Goal: Transaction & Acquisition: Purchase product/service

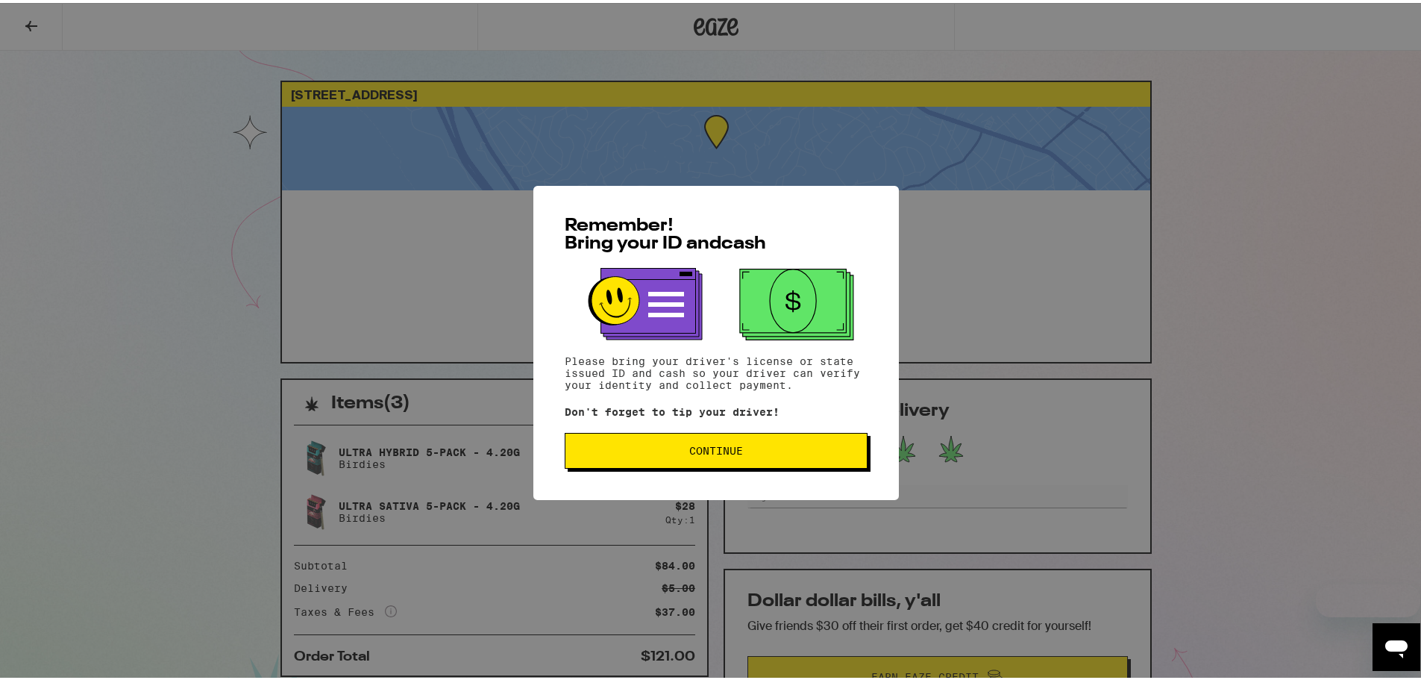
click at [638, 453] on span "Continue" at bounding box center [716, 447] width 278 height 10
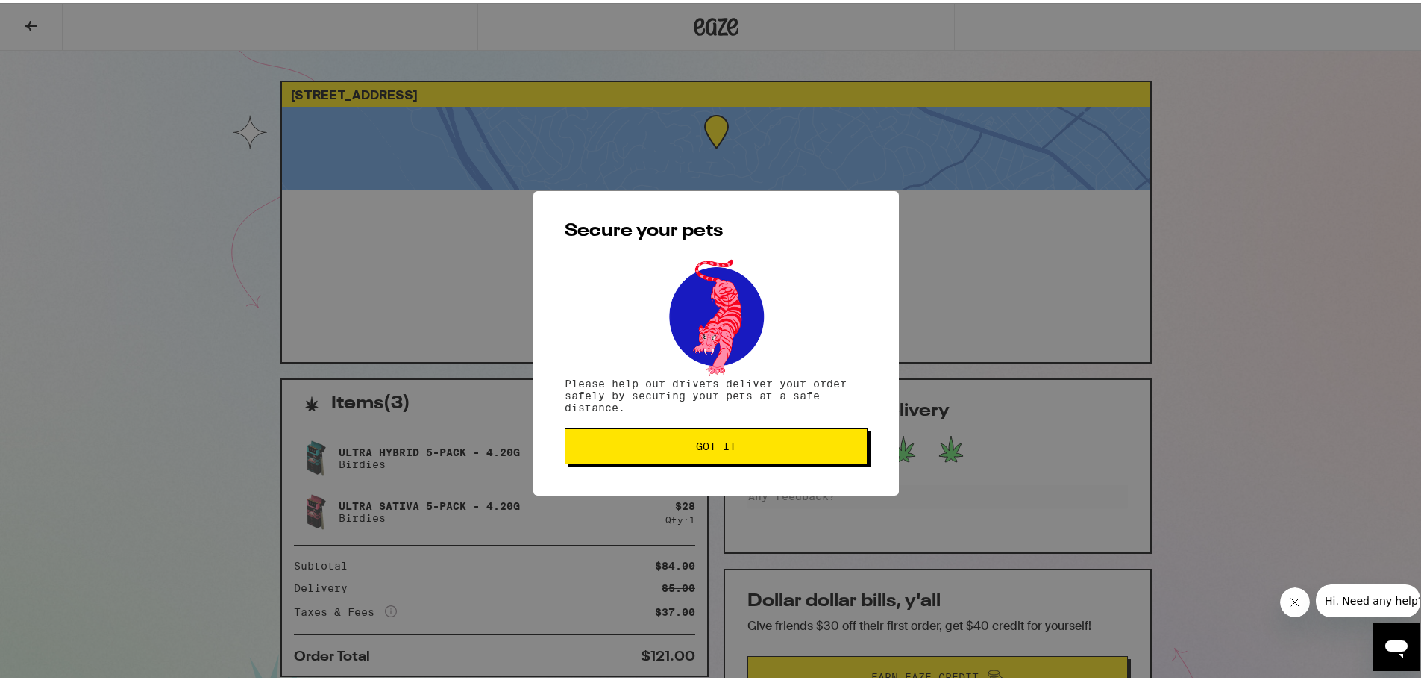
click at [638, 453] on button "Got it" at bounding box center [716, 443] width 303 height 36
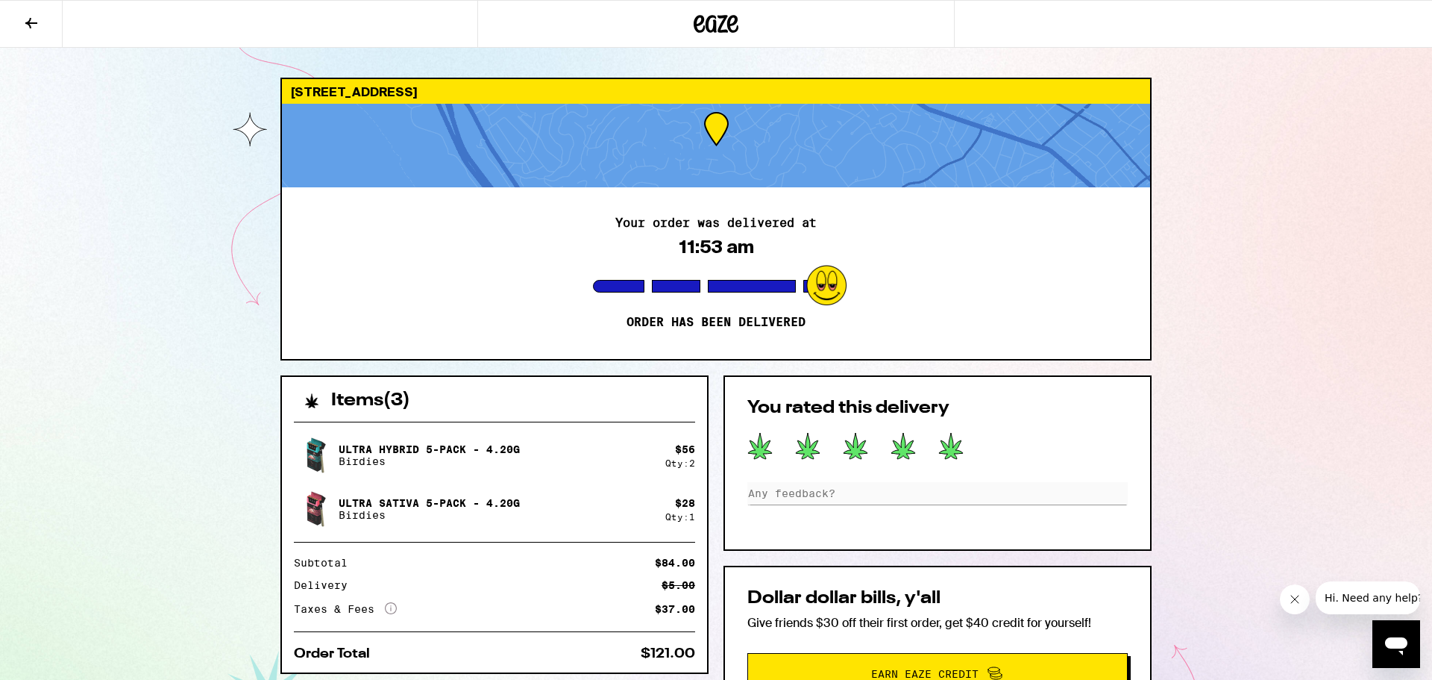
click at [34, 28] on icon at bounding box center [31, 23] width 18 height 18
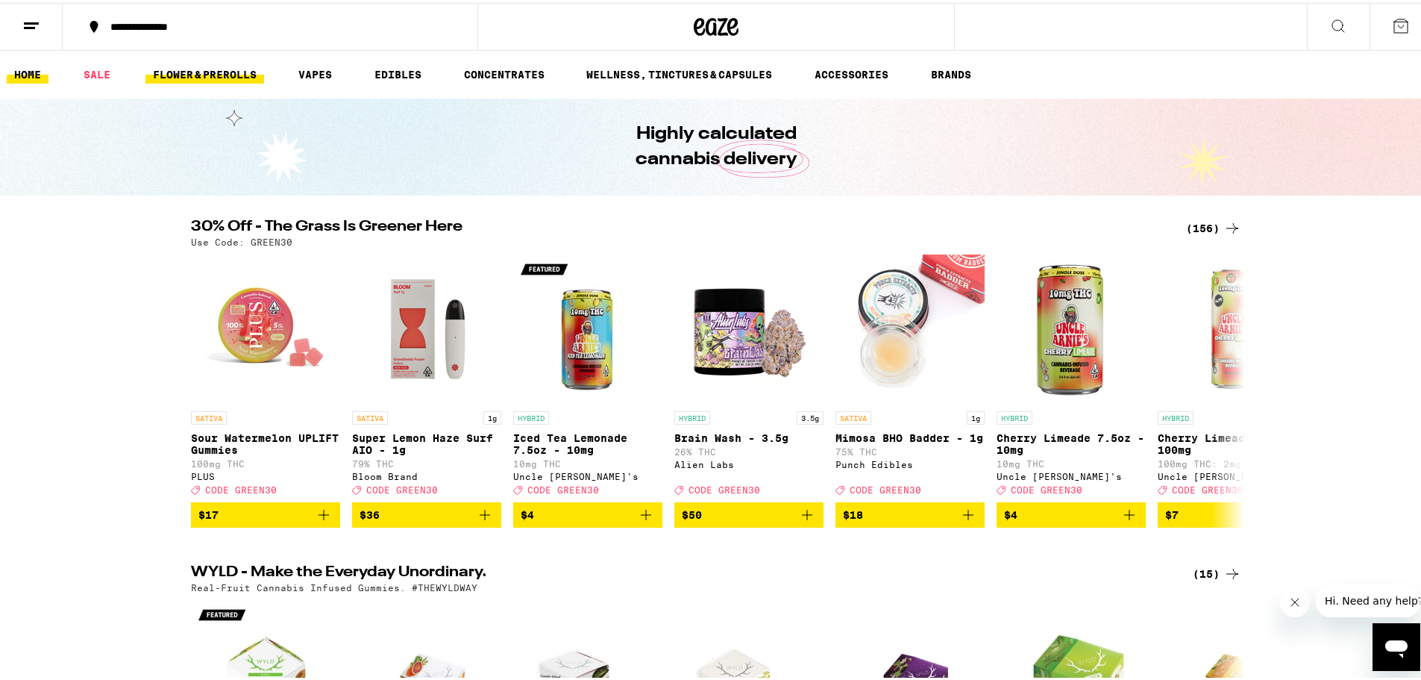
click at [225, 73] on link "FLOWER & PREROLLS" at bounding box center [204, 72] width 119 height 18
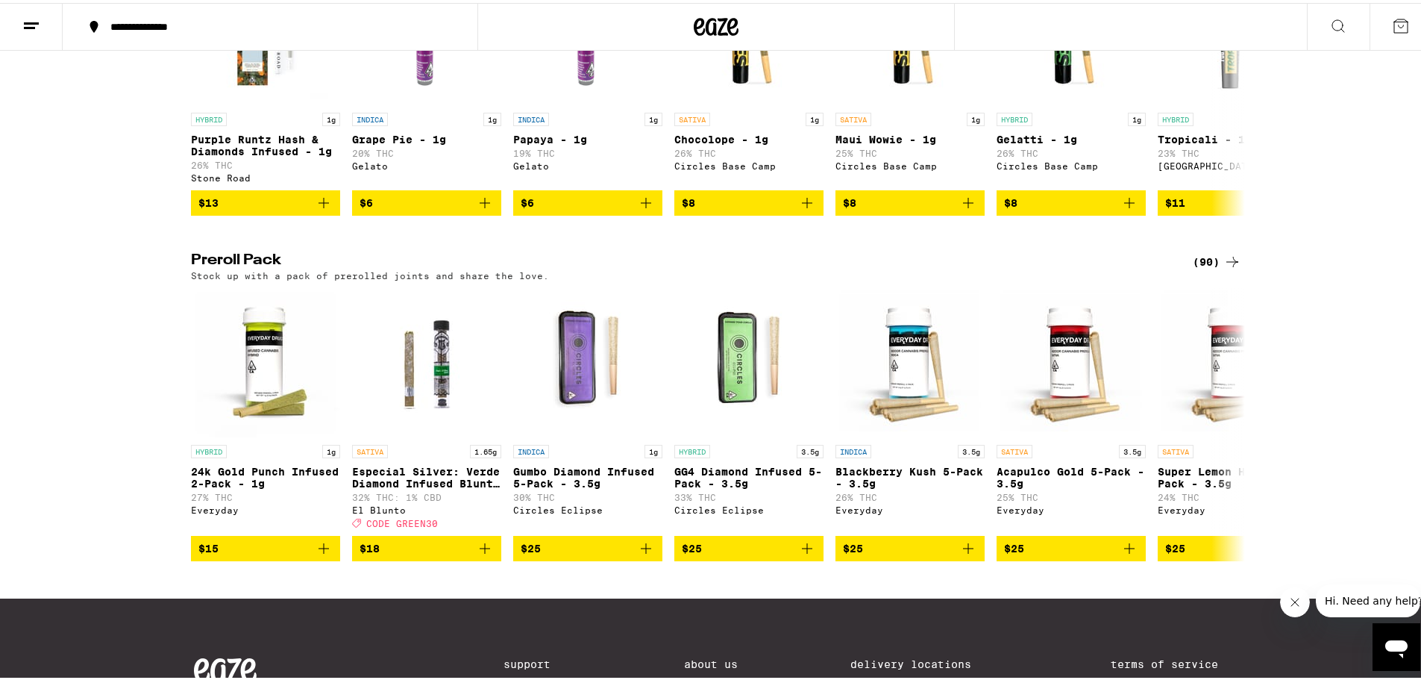
scroll to position [970, 0]
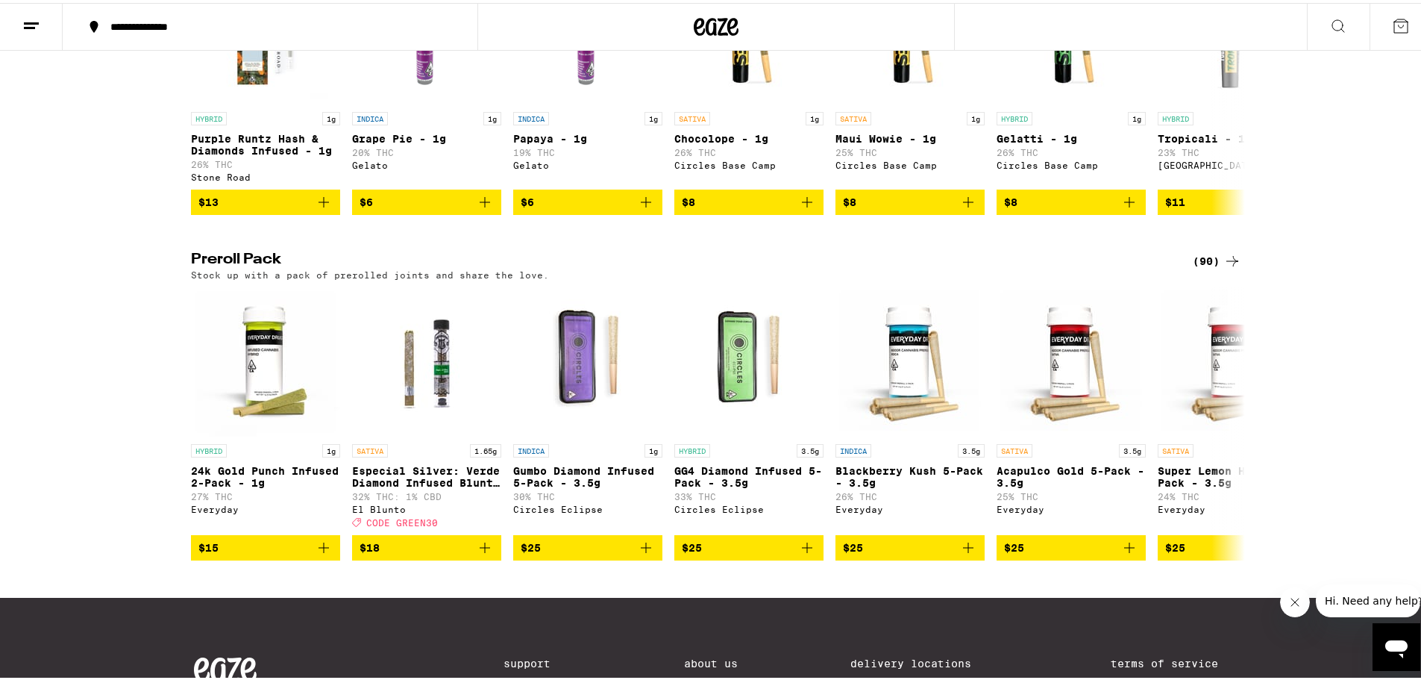
click at [1211, 267] on div "(90)" at bounding box center [1217, 258] width 48 height 18
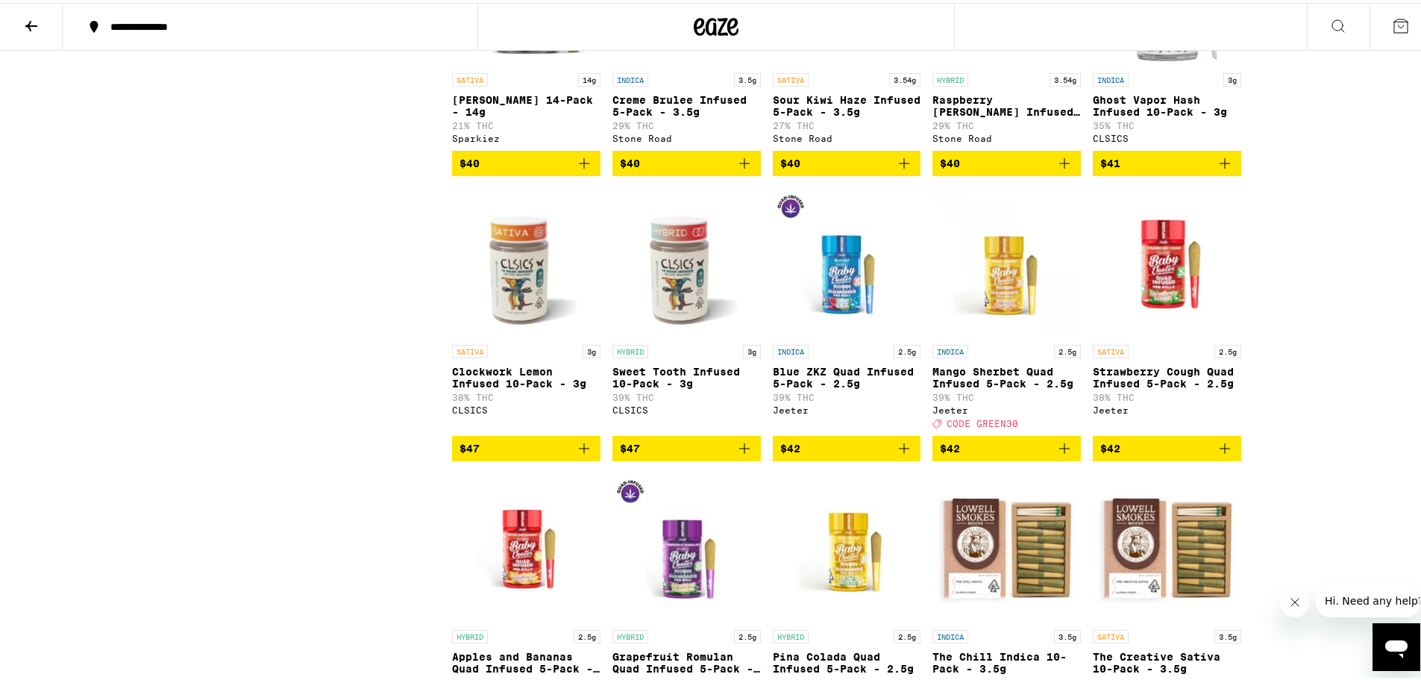
scroll to position [3730, 0]
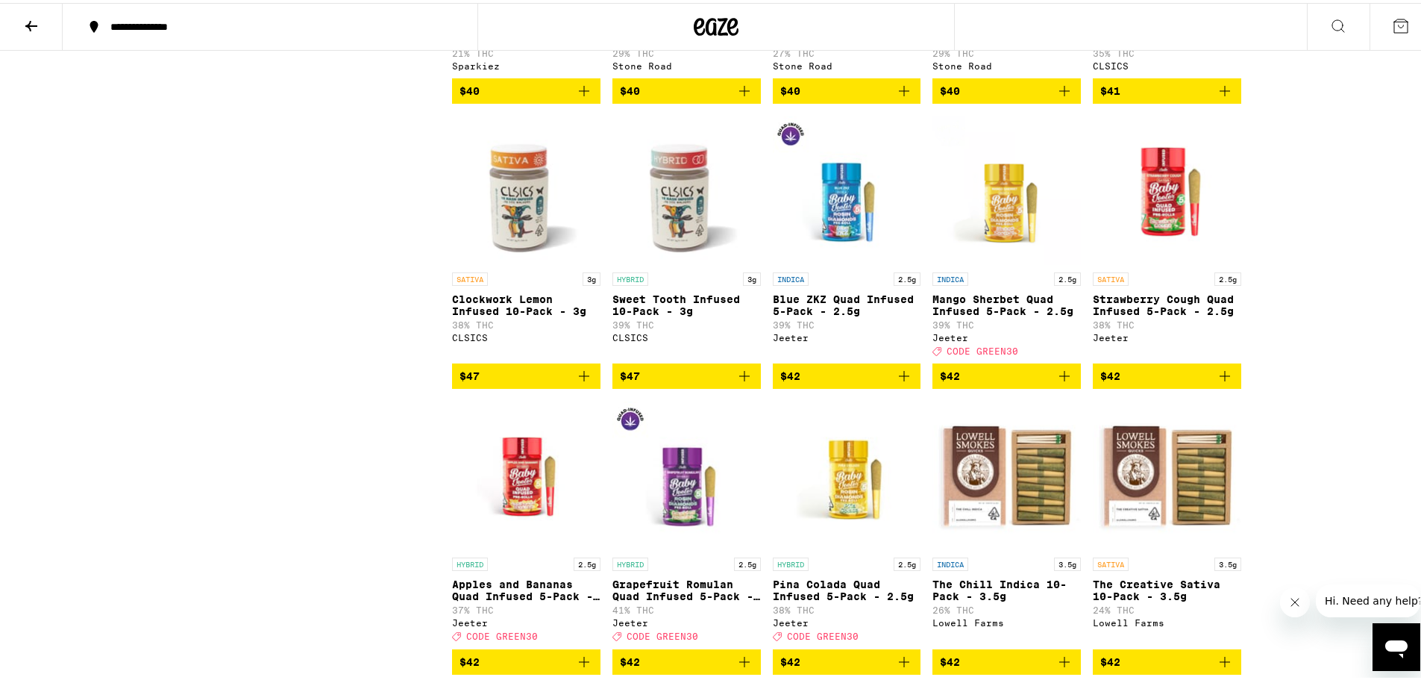
click at [1058, 382] on icon "Add to bag" at bounding box center [1065, 373] width 18 height 18
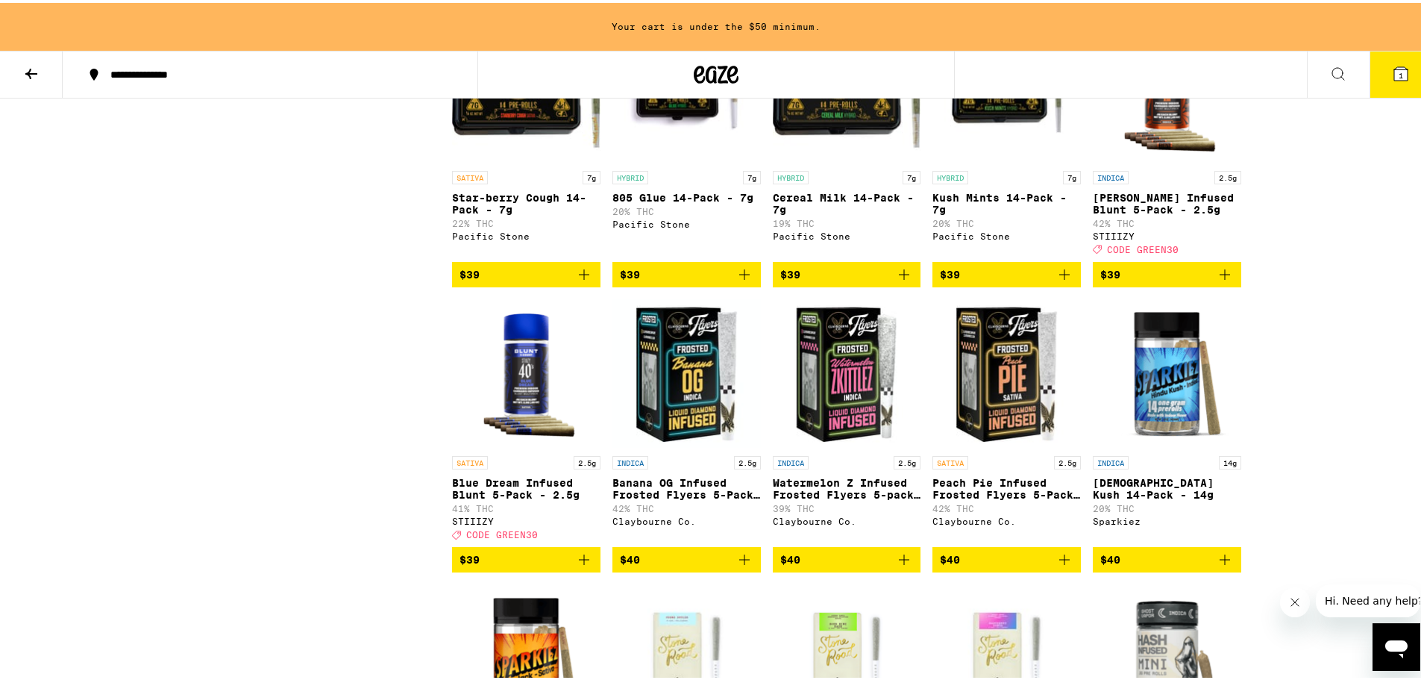
scroll to position [2957, 0]
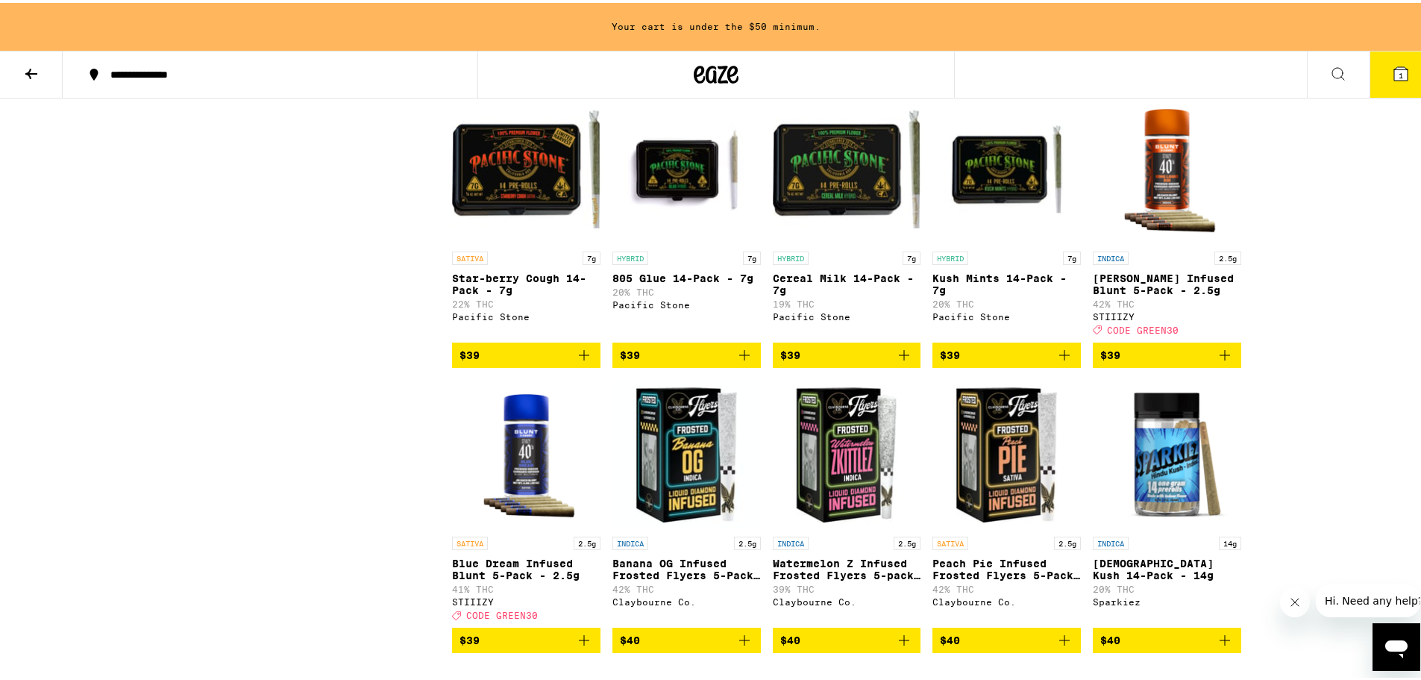
click at [1218, 361] on icon "Add to bag" at bounding box center [1225, 352] width 18 height 18
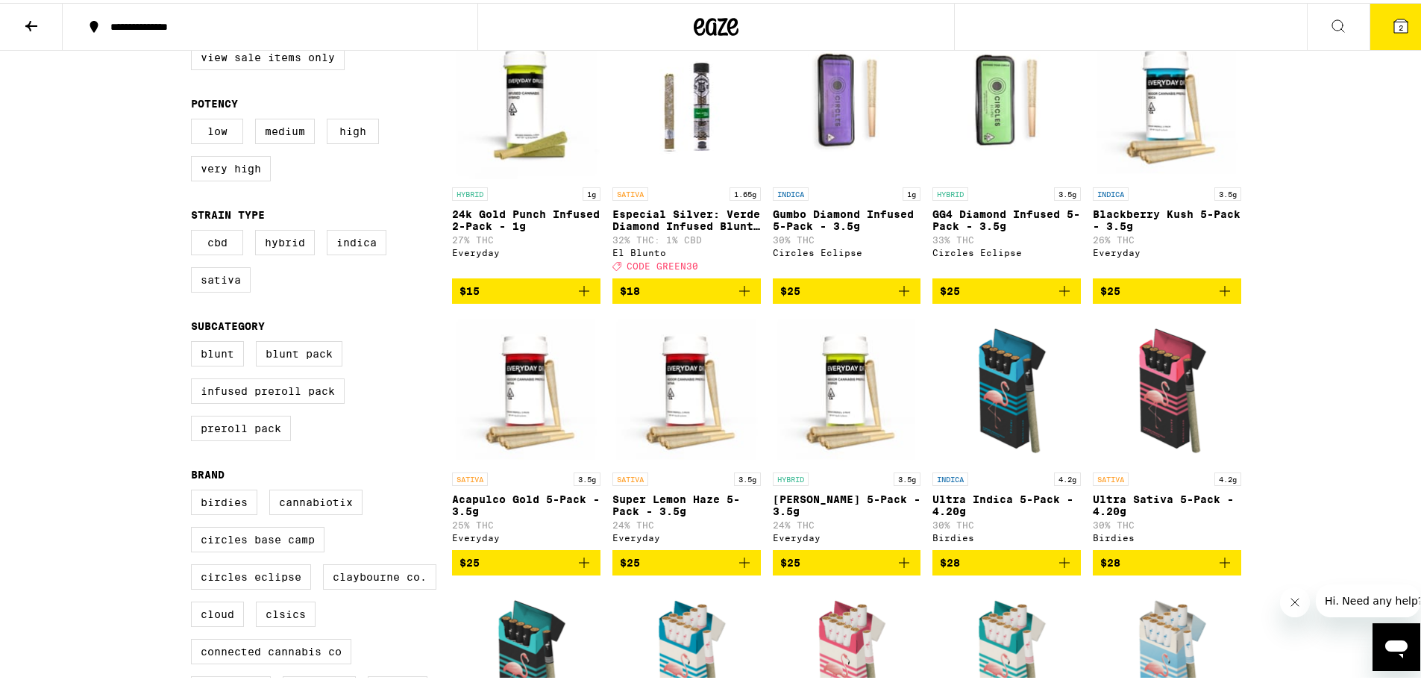
scroll to position [224, 0]
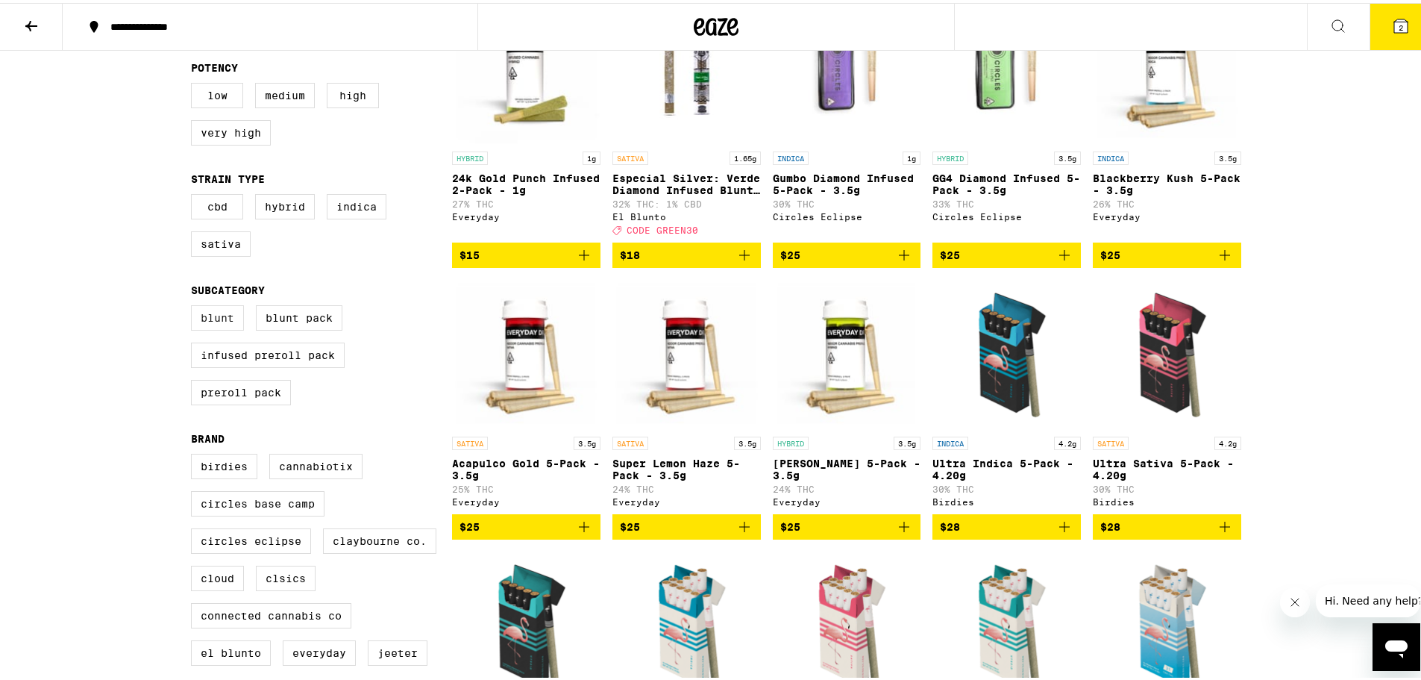
click at [192, 326] on label "Blunt" at bounding box center [217, 314] width 53 height 25
click at [194, 305] on input "Blunt" at bounding box center [194, 304] width 1 height 1
checkbox input "true"
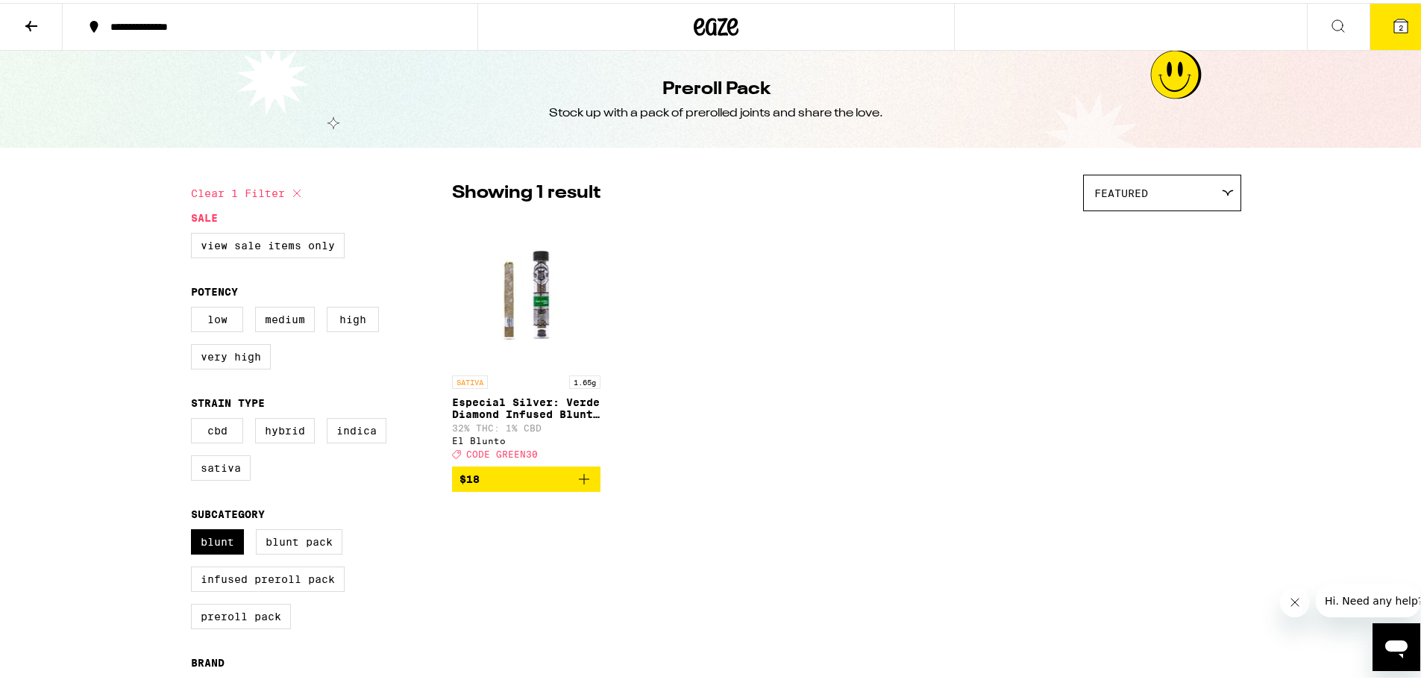
click at [579, 481] on icon "Add to bag" at bounding box center [584, 476] width 10 height 10
click at [580, 485] on icon "Increment" at bounding box center [588, 476] width 18 height 18
click at [1379, 28] on button "4" at bounding box center [1401, 24] width 63 height 46
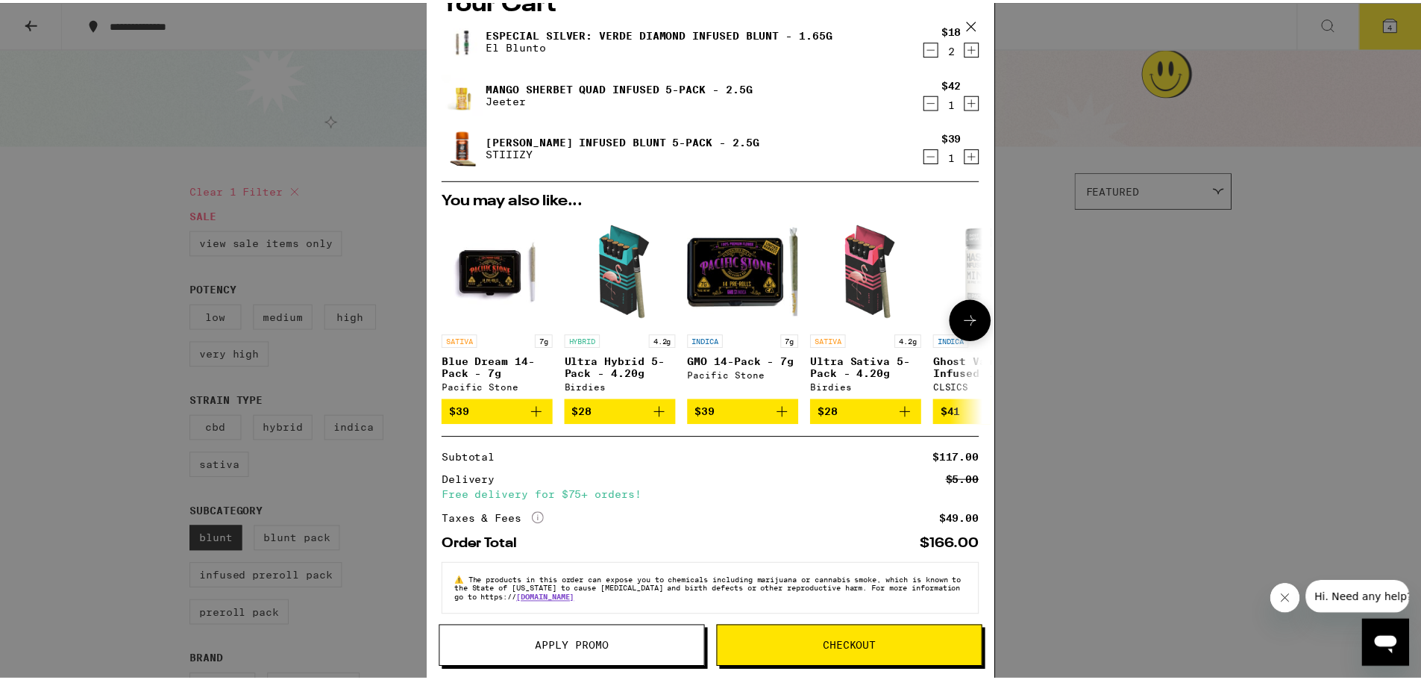
scroll to position [47, 0]
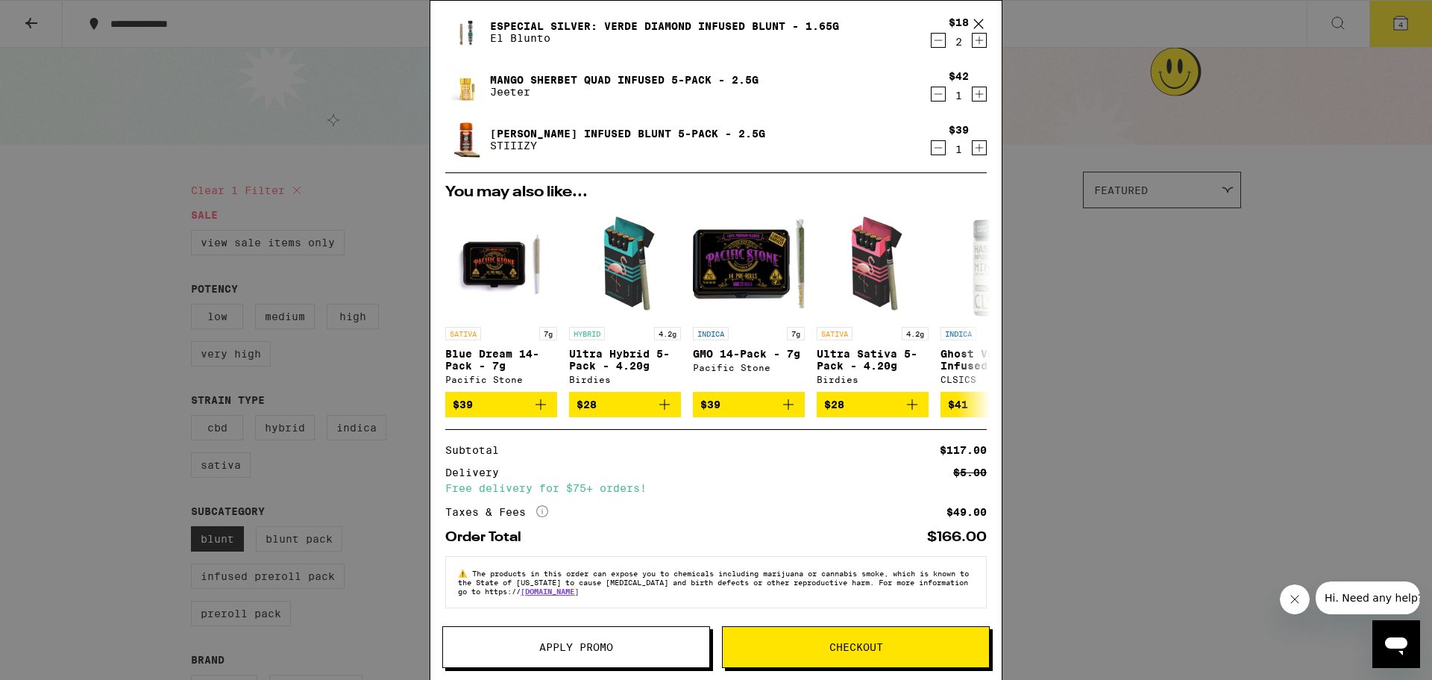
click at [566, 642] on span "Apply Promo" at bounding box center [576, 647] width 74 height 10
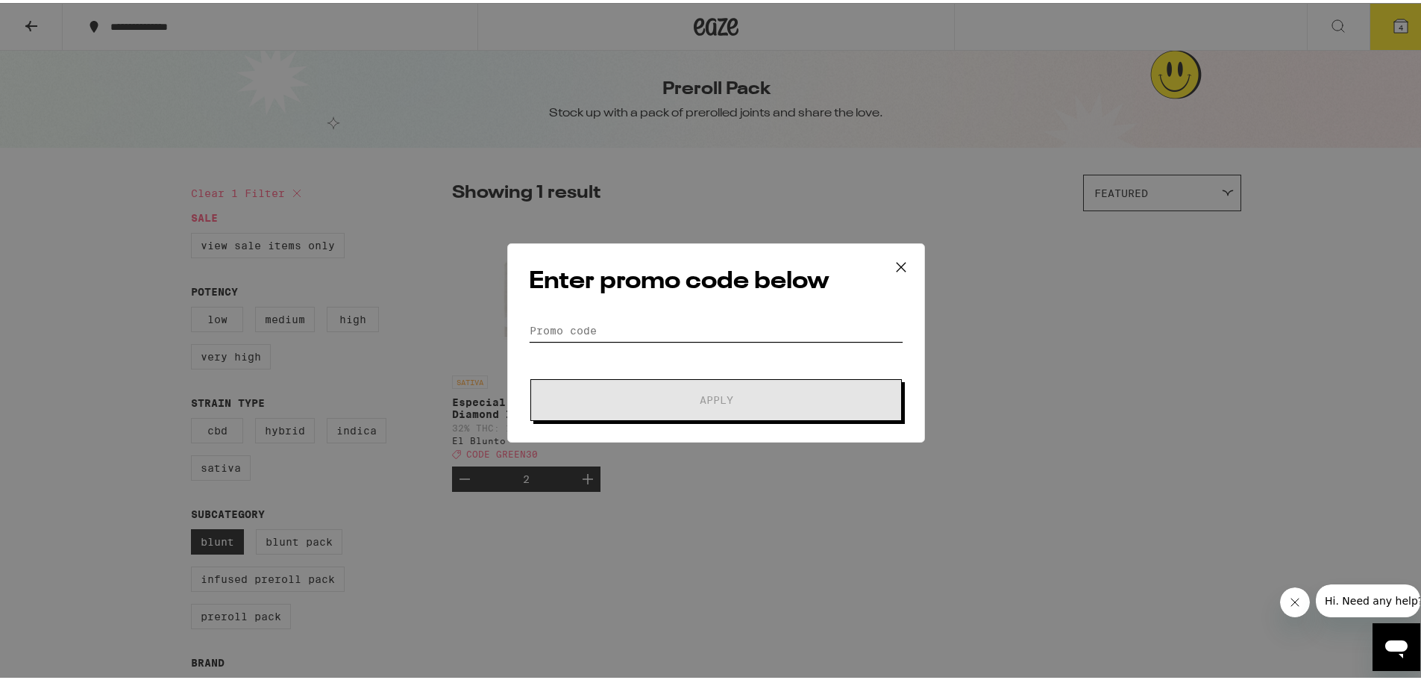
click at [655, 336] on input "Promo Code" at bounding box center [716, 327] width 374 height 22
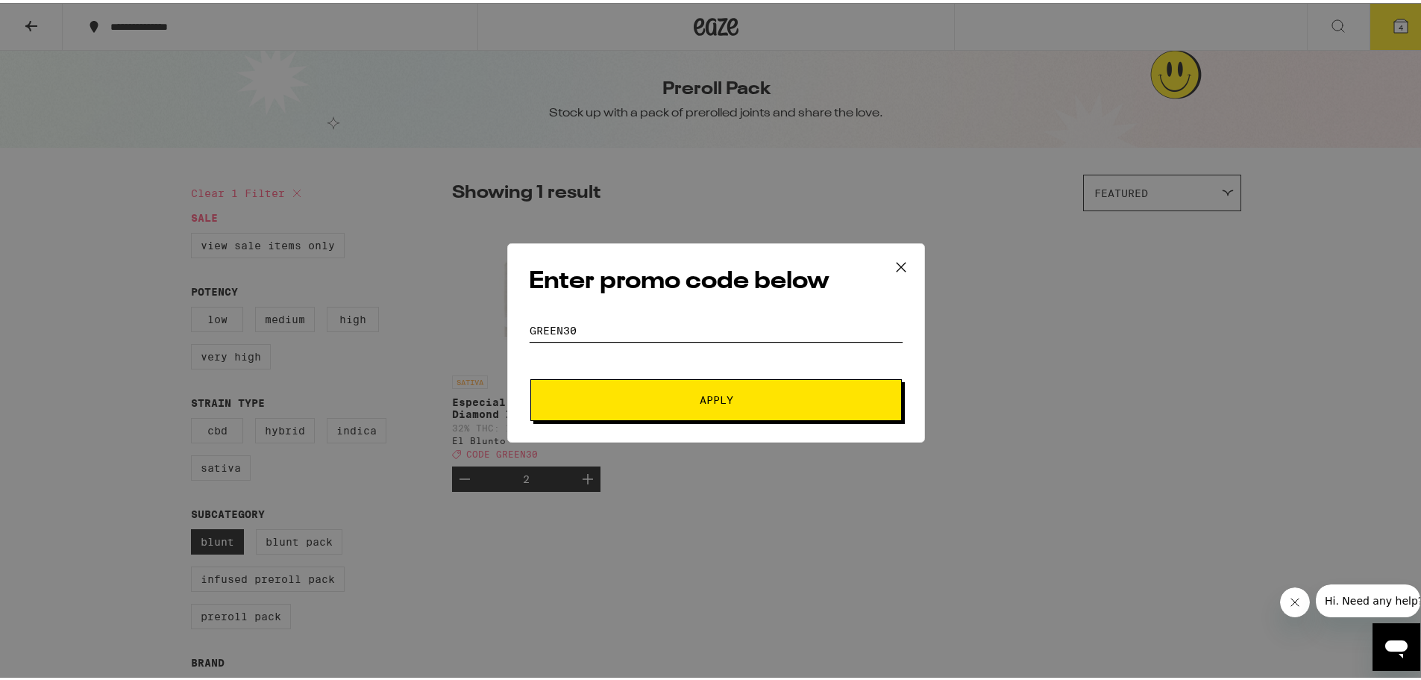
type input "green30"
click at [670, 379] on button "Apply" at bounding box center [715, 397] width 371 height 42
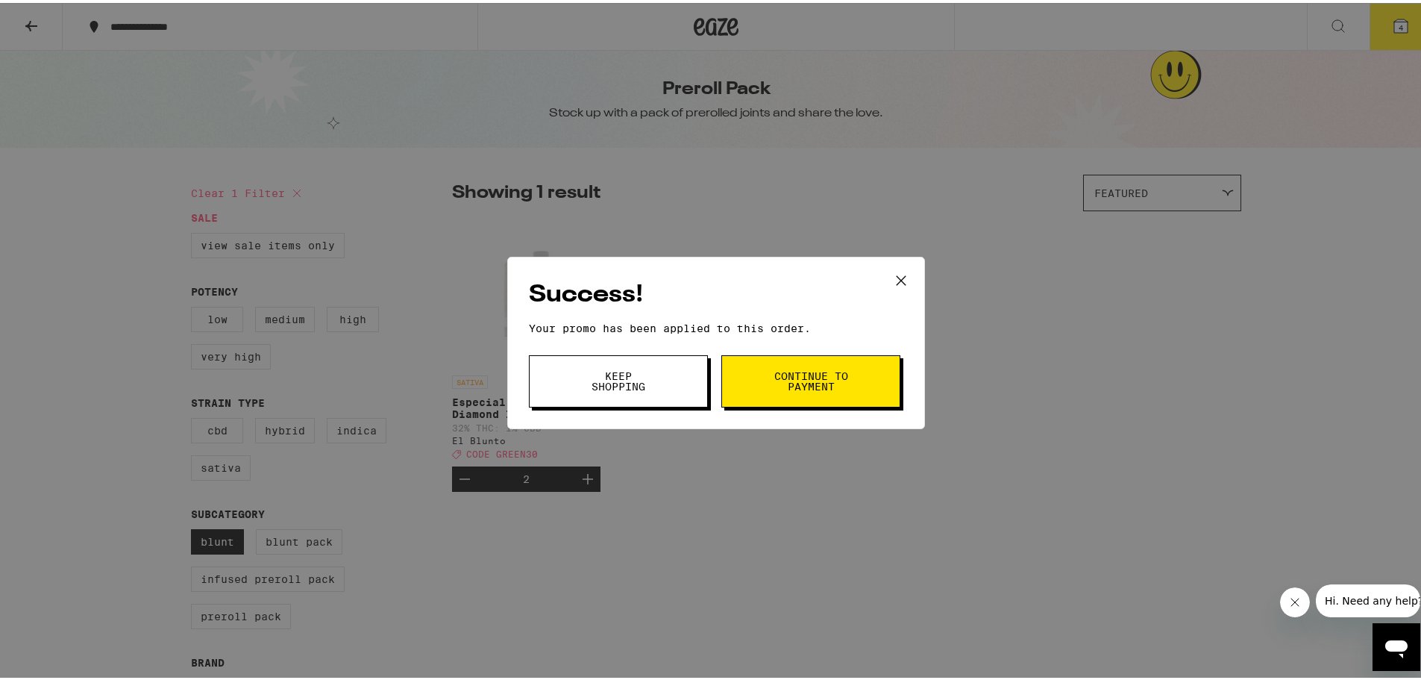
click at [786, 368] on span "Continue to payment" at bounding box center [811, 378] width 76 height 21
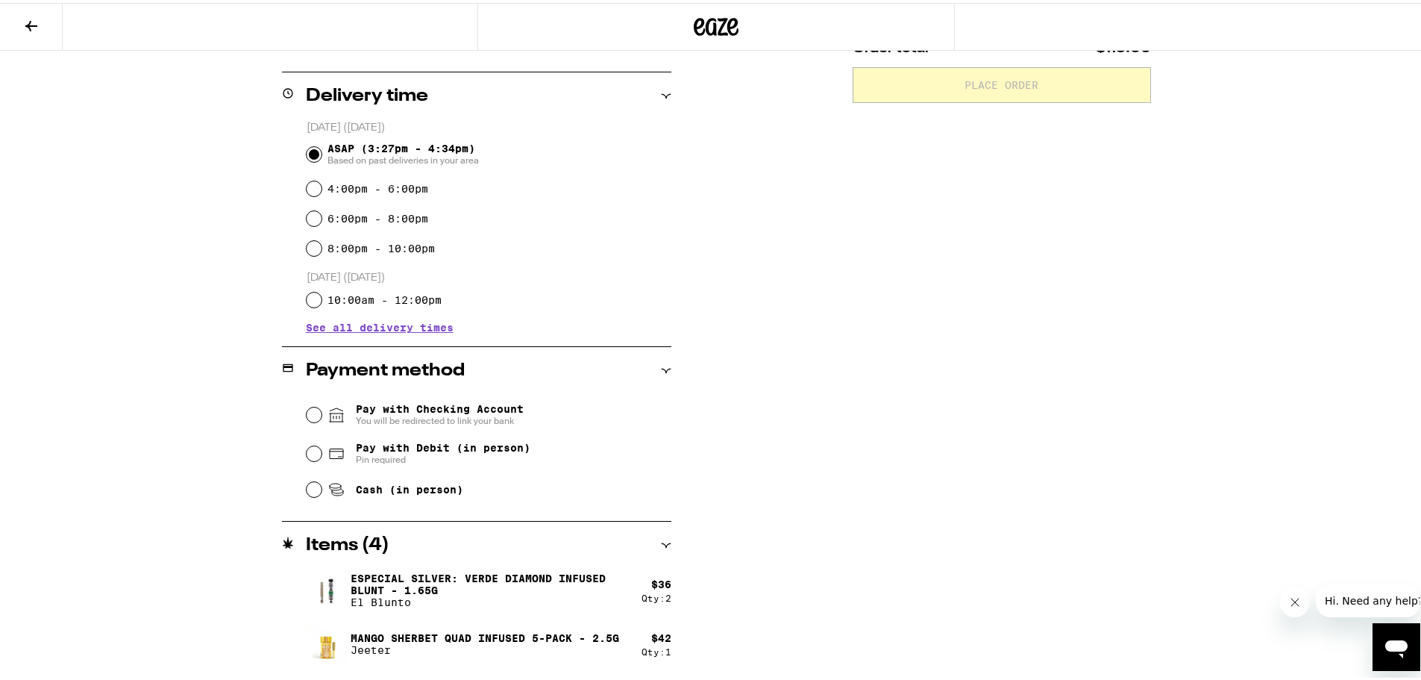
scroll to position [373, 0]
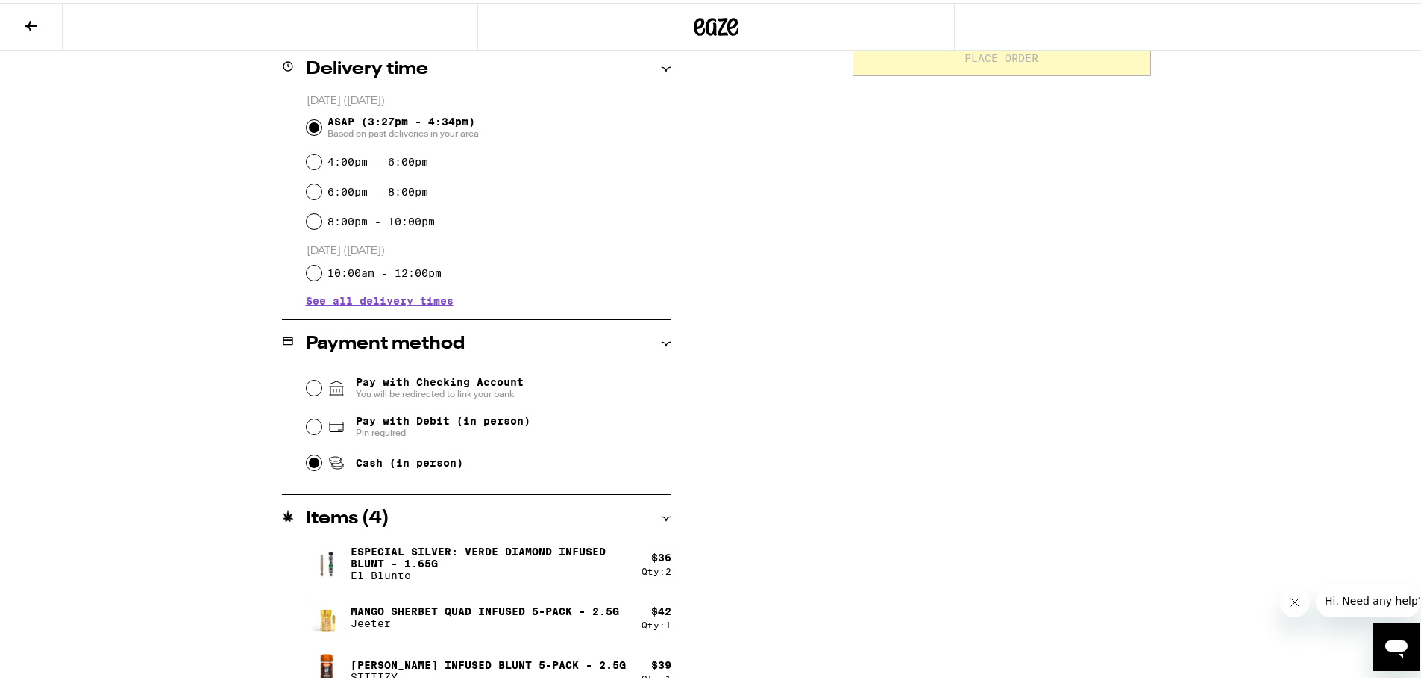
click at [312, 460] on input "Cash (in person)" at bounding box center [314, 459] width 15 height 15
radio input "true"
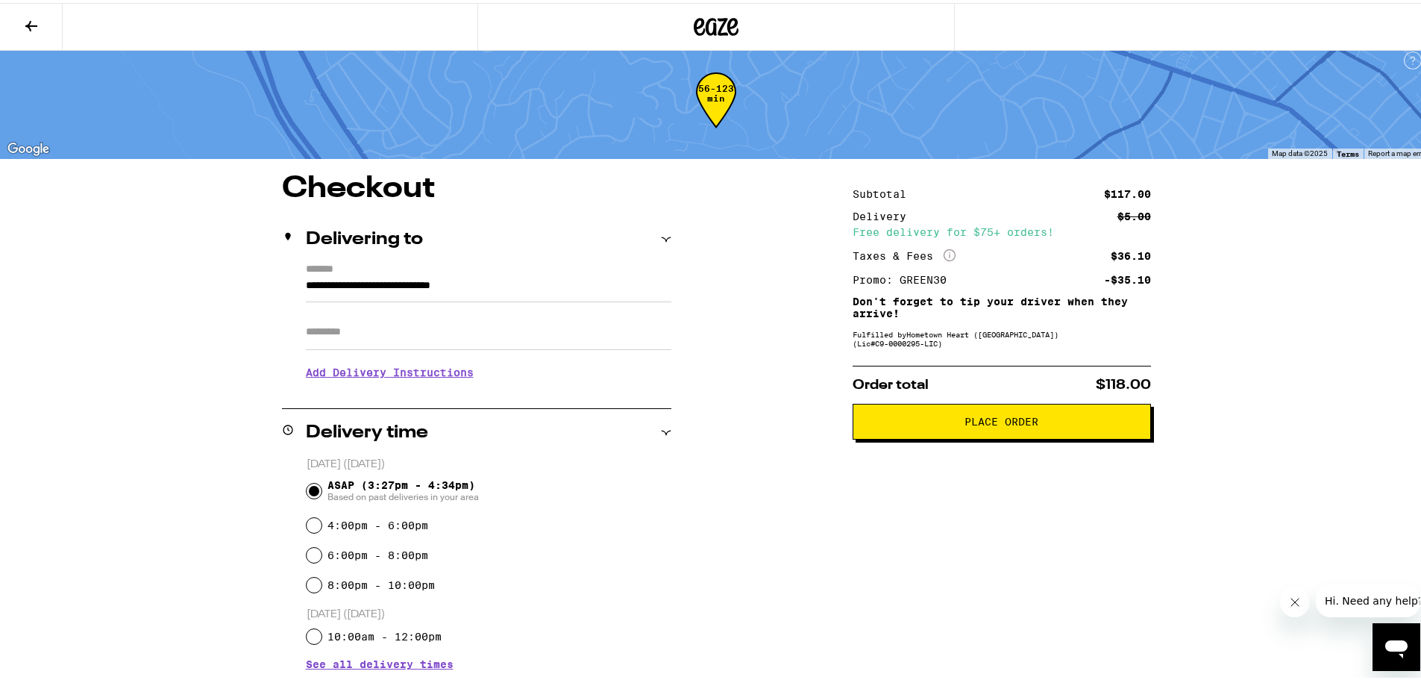
scroll to position [0, 0]
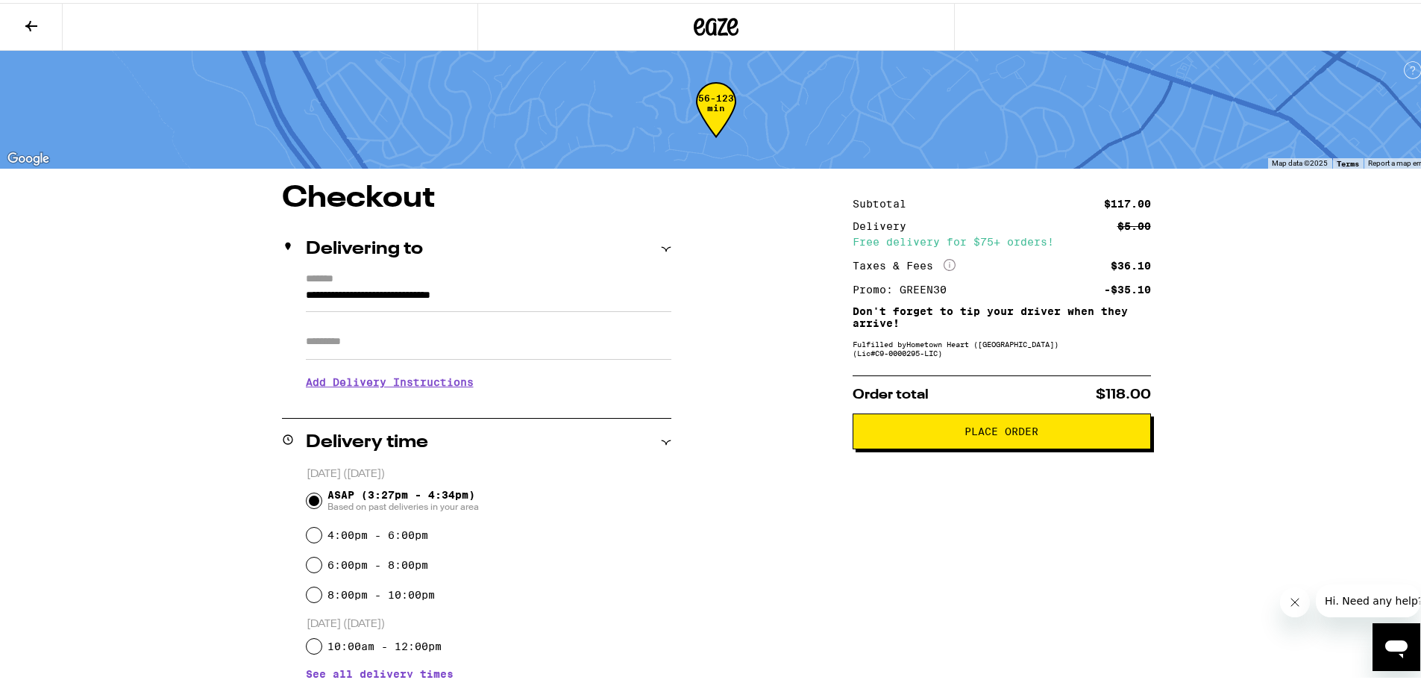
click at [965, 433] on span "Place Order" at bounding box center [1002, 428] width 74 height 10
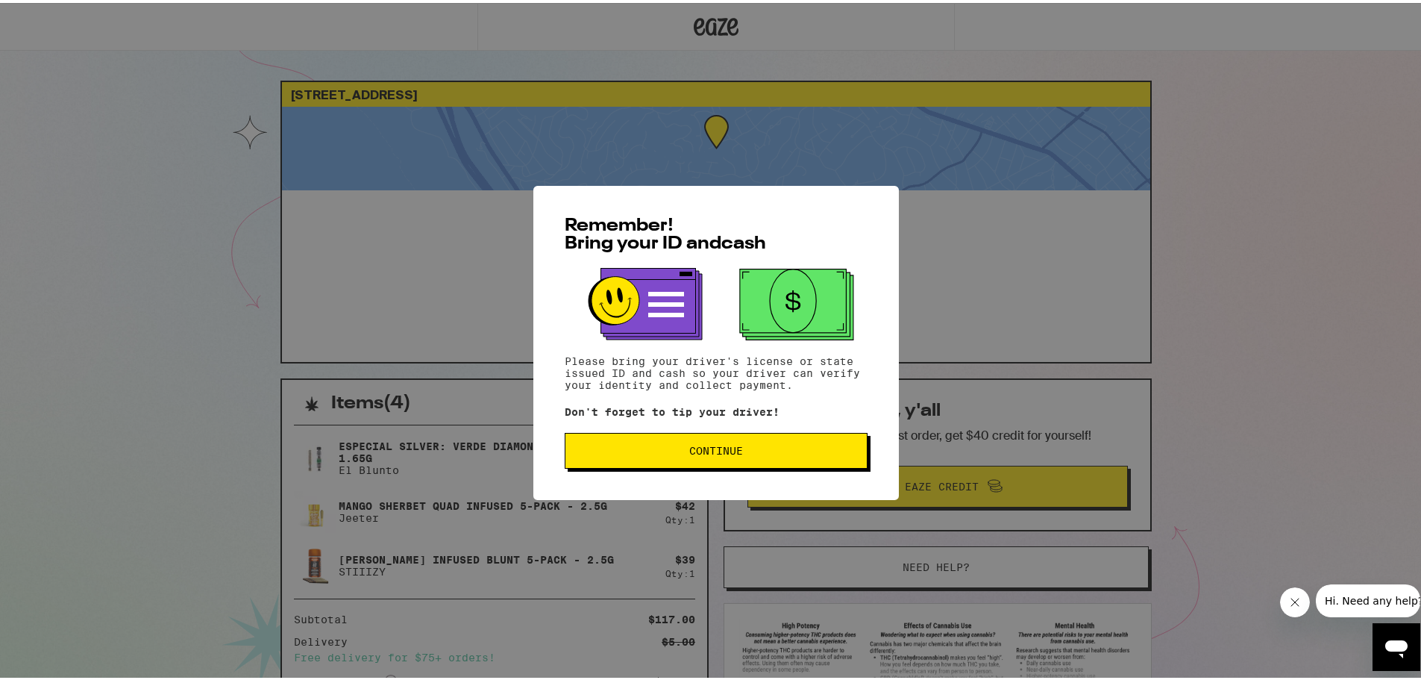
click at [687, 439] on button "Continue" at bounding box center [716, 448] width 303 height 36
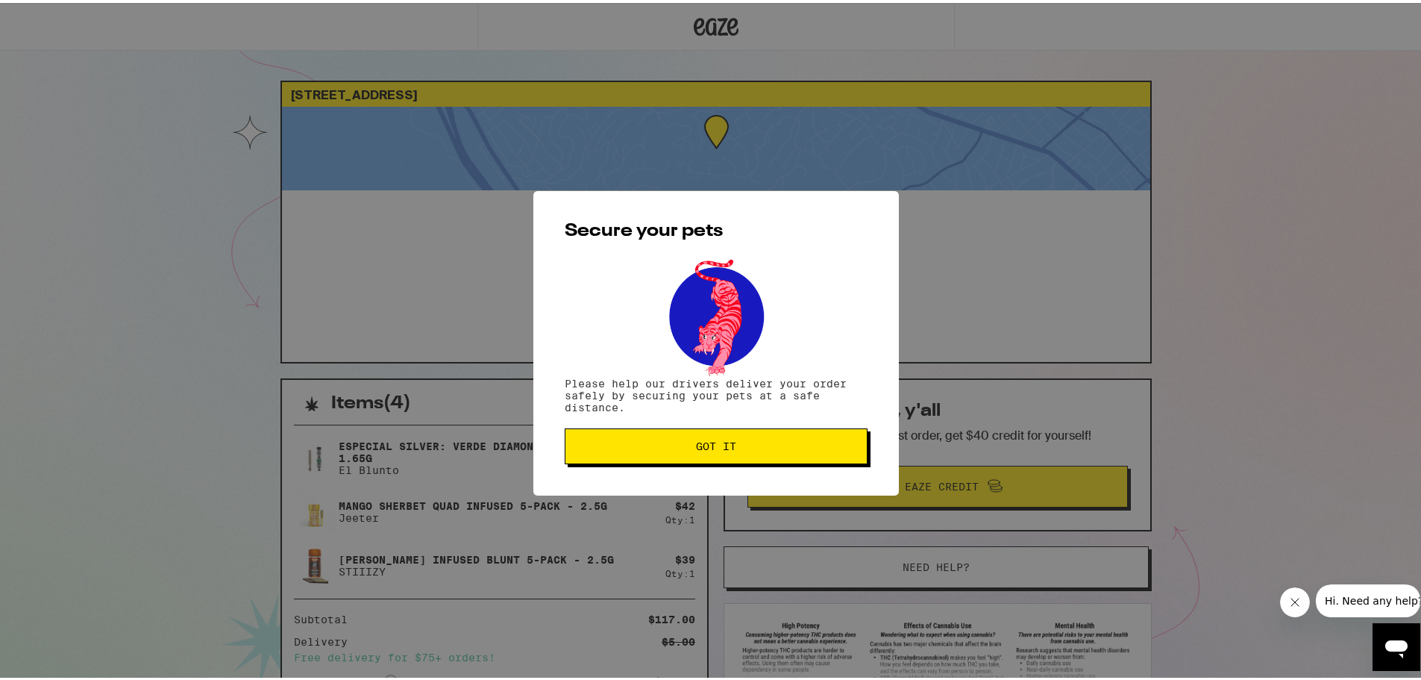
click at [687, 439] on span "Got it" at bounding box center [716, 443] width 278 height 10
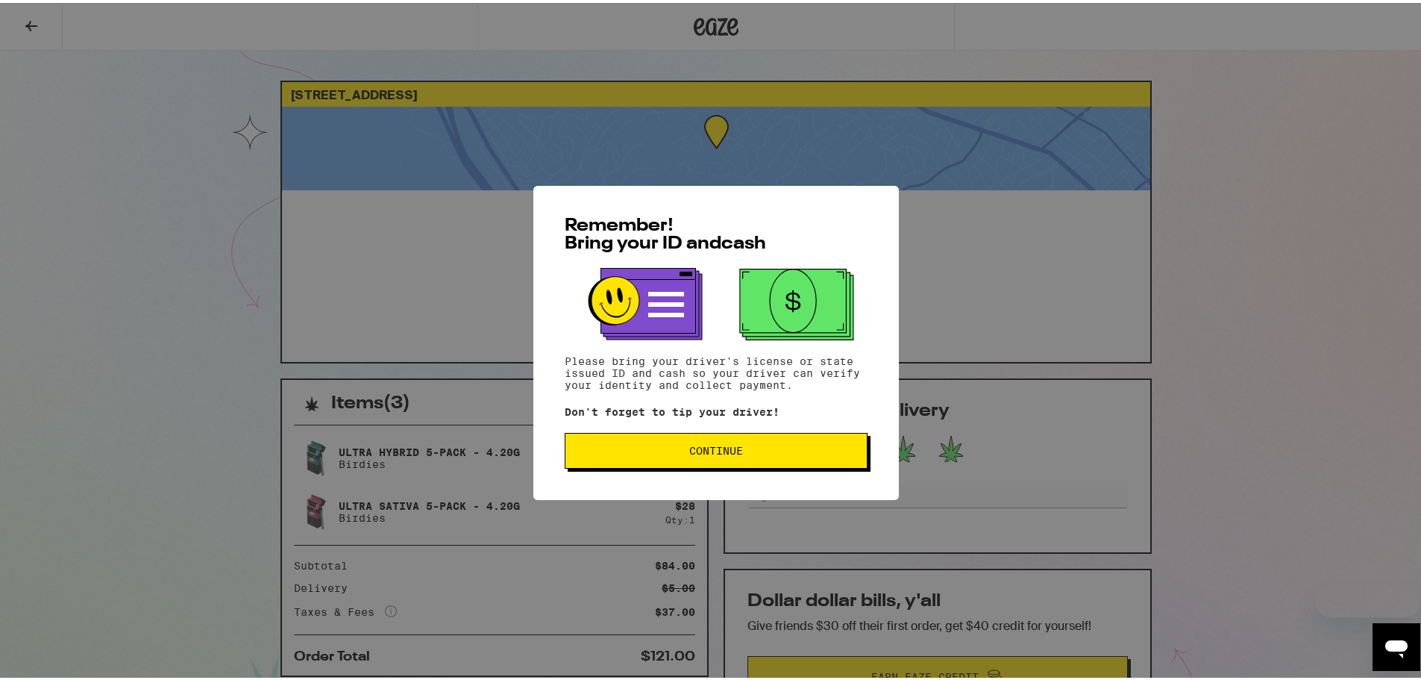
click at [689, 446] on span "Continue" at bounding box center [716, 447] width 54 height 10
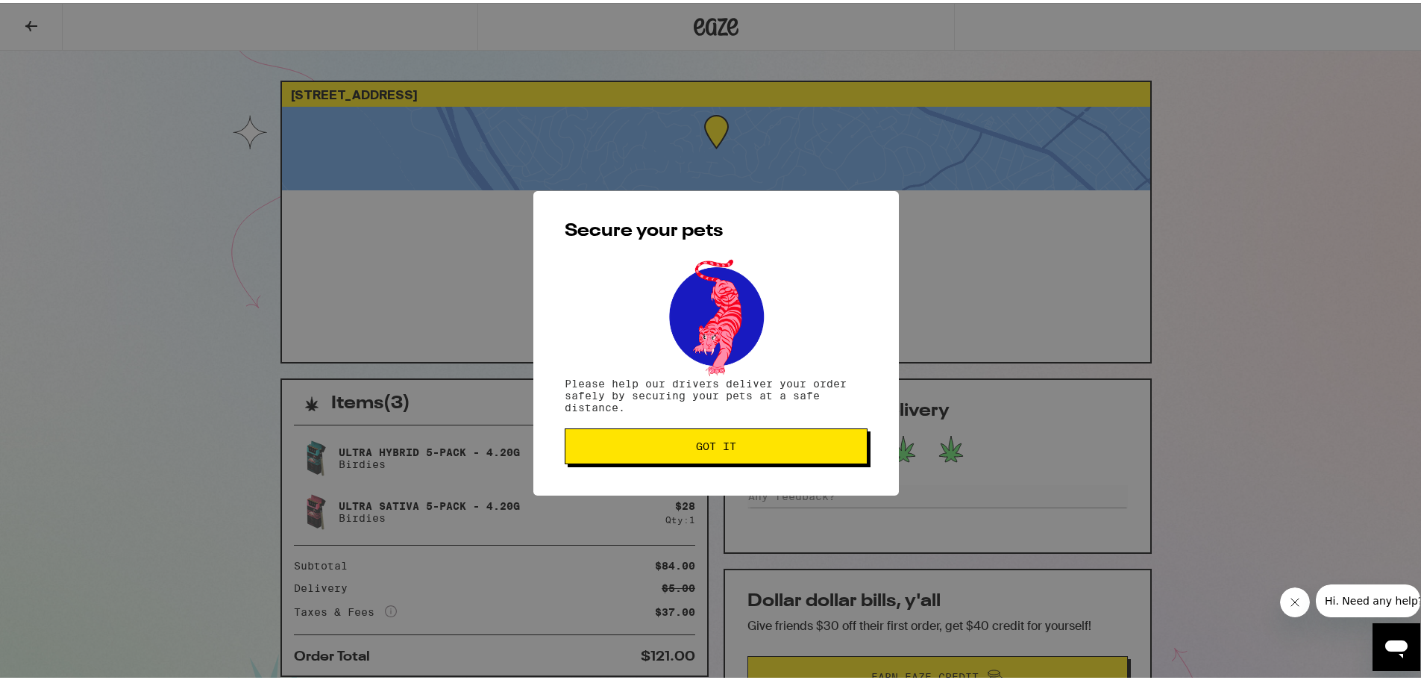
click at [686, 446] on span "Got it" at bounding box center [716, 443] width 278 height 10
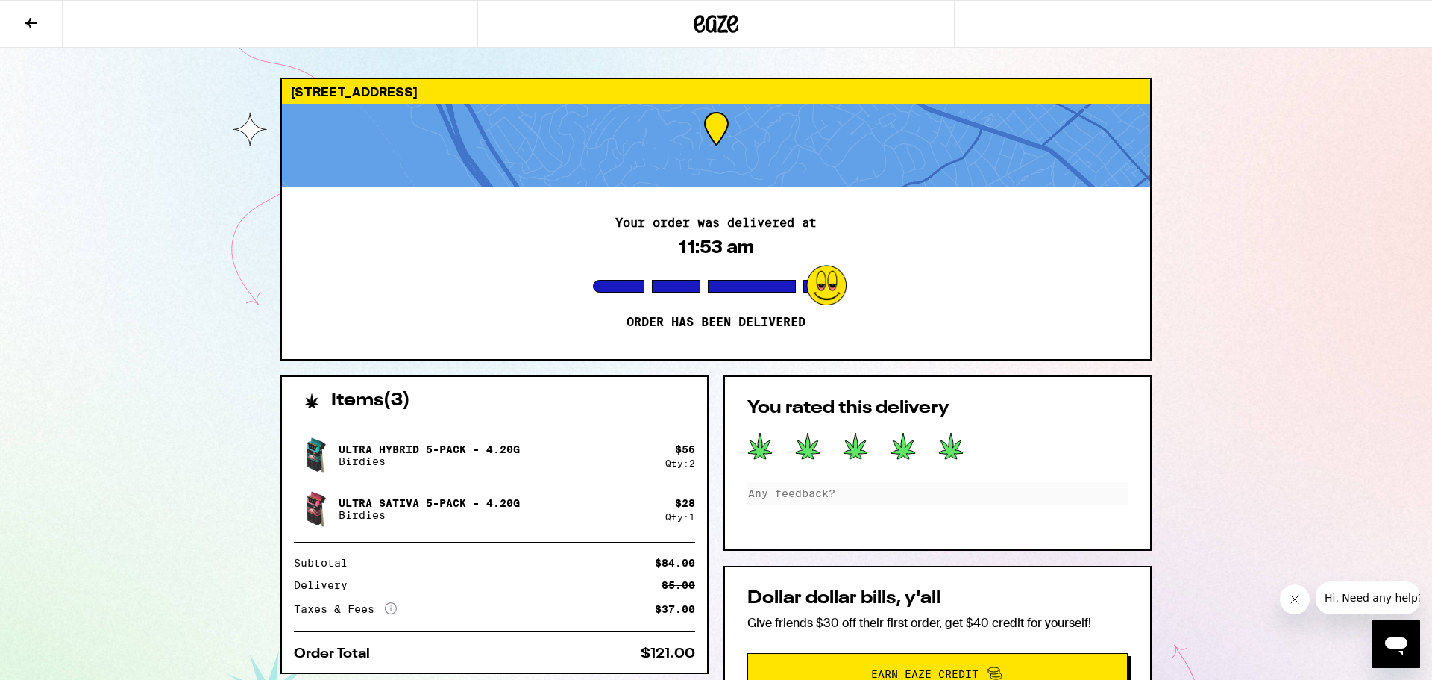
click at [38, 25] on icon at bounding box center [31, 23] width 18 height 18
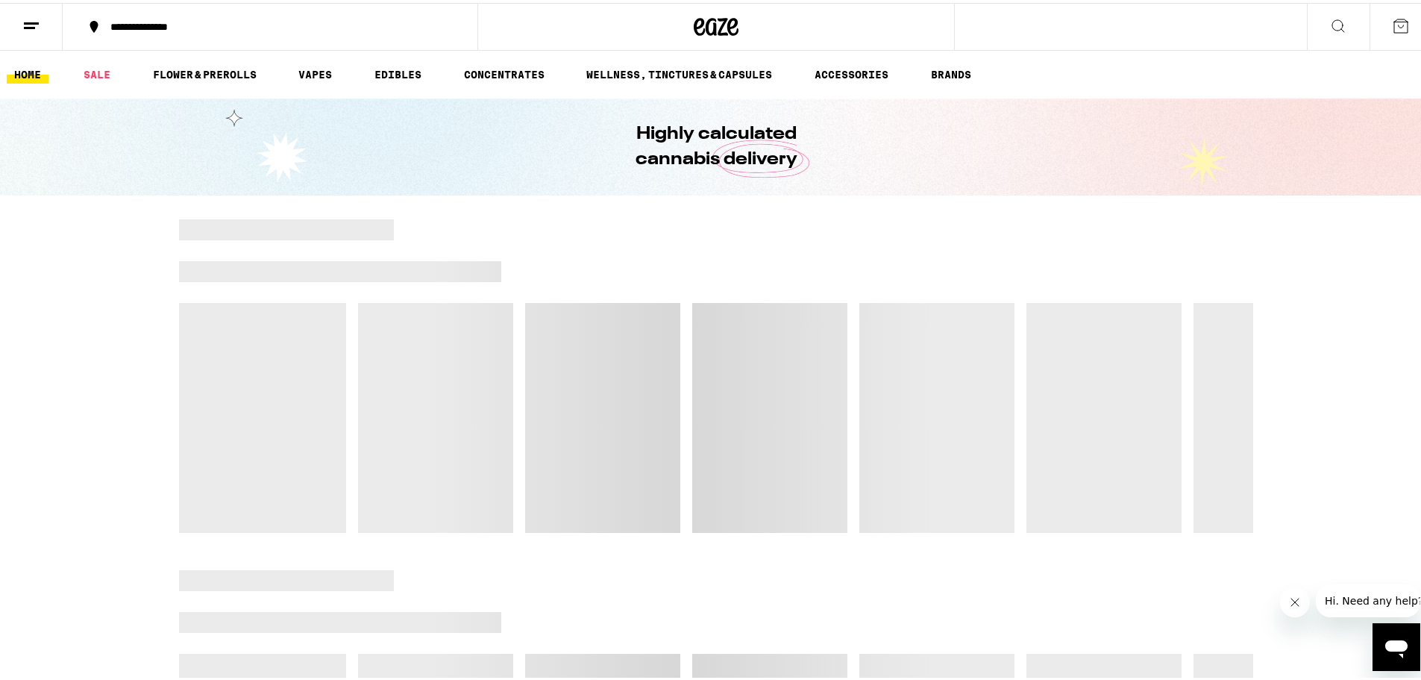
click at [1394, 30] on icon at bounding box center [1400, 22] width 13 height 13
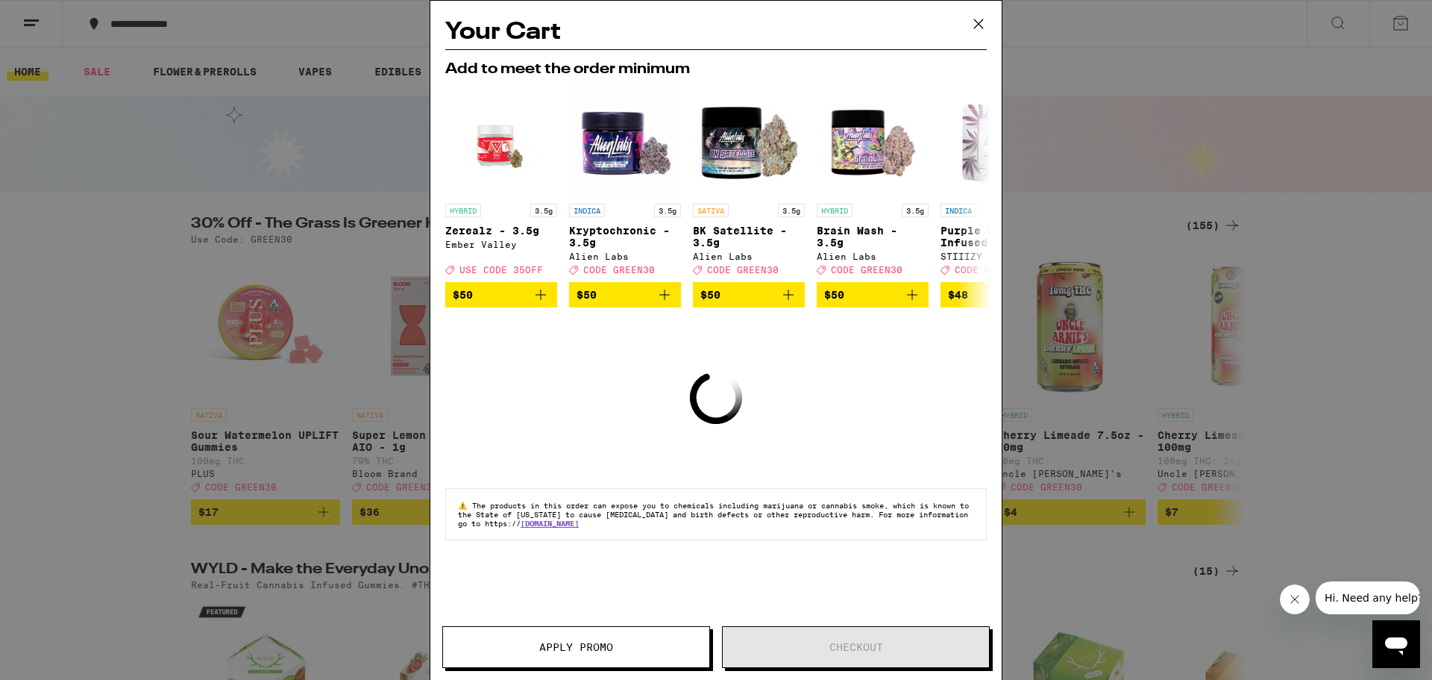
click at [979, 24] on icon at bounding box center [978, 23] width 9 height 9
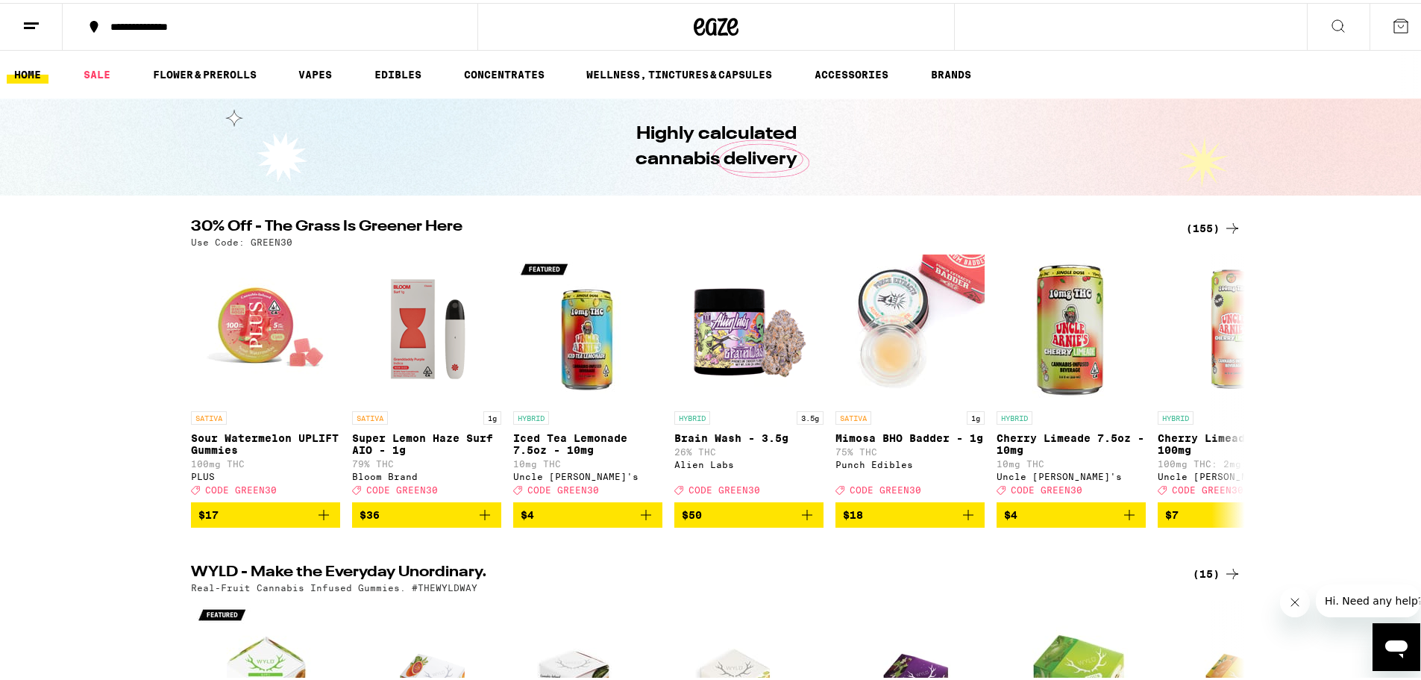
click at [46, 24] on button at bounding box center [31, 24] width 63 height 47
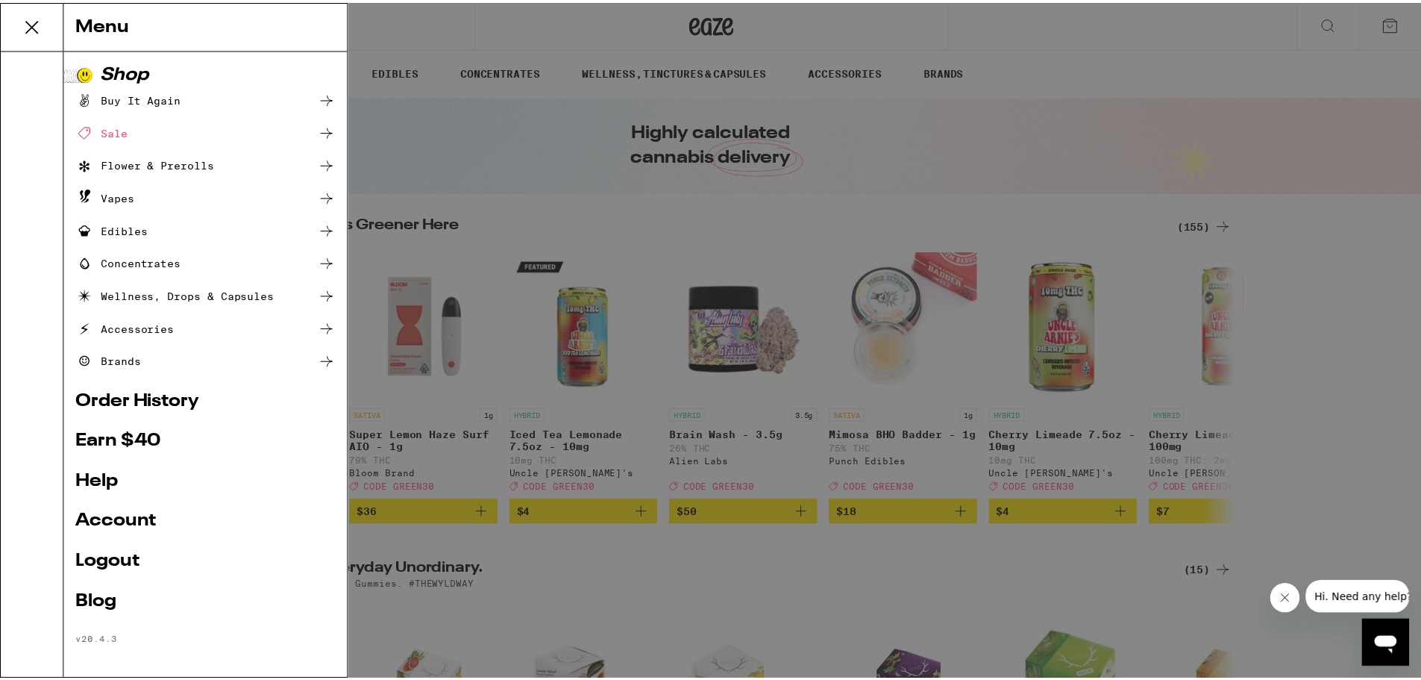
scroll to position [6, 0]
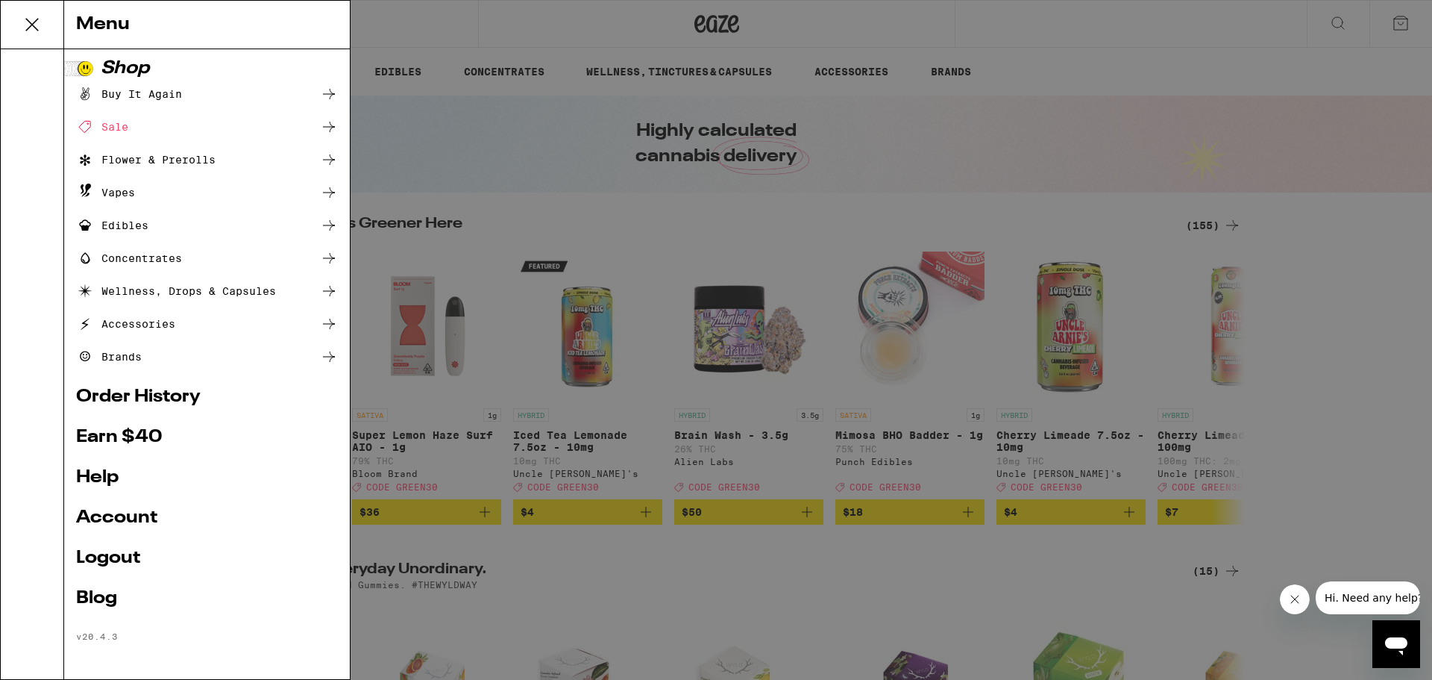
click at [170, 396] on link "Order History" at bounding box center [207, 397] width 262 height 18
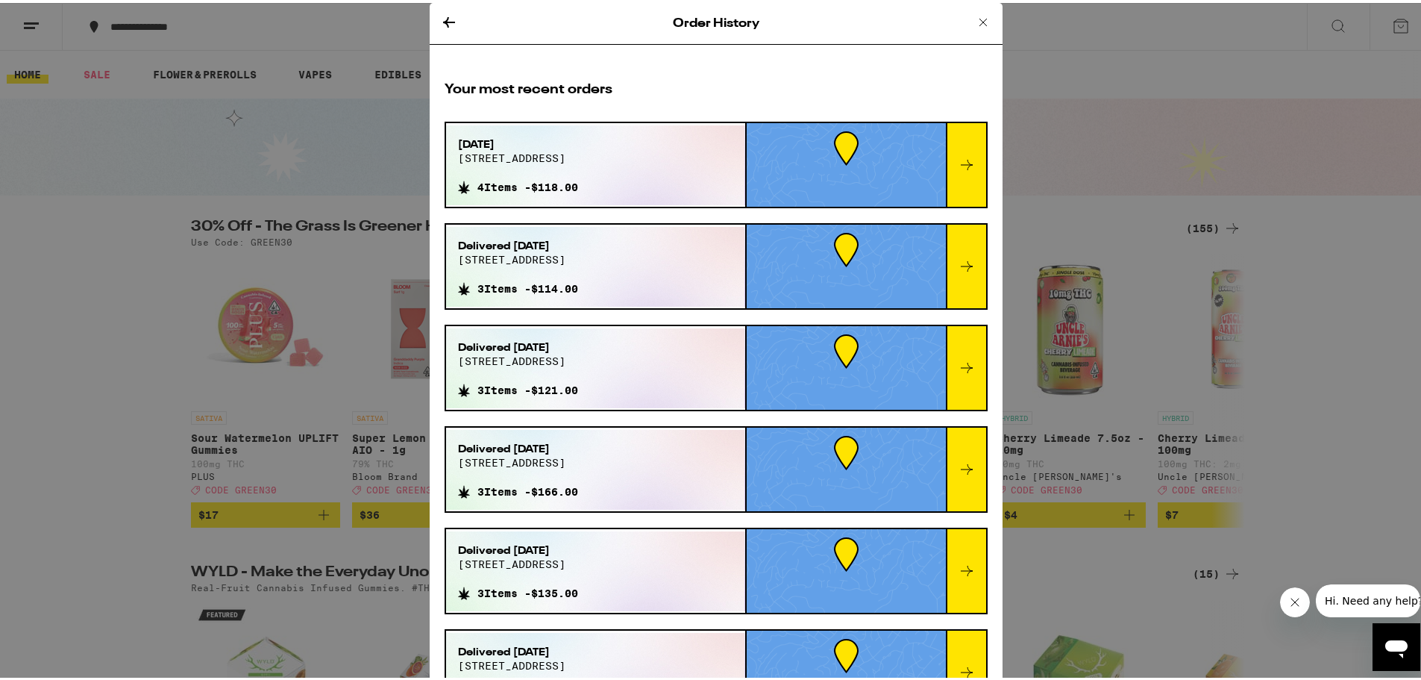
click at [946, 154] on div at bounding box center [966, 162] width 40 height 84
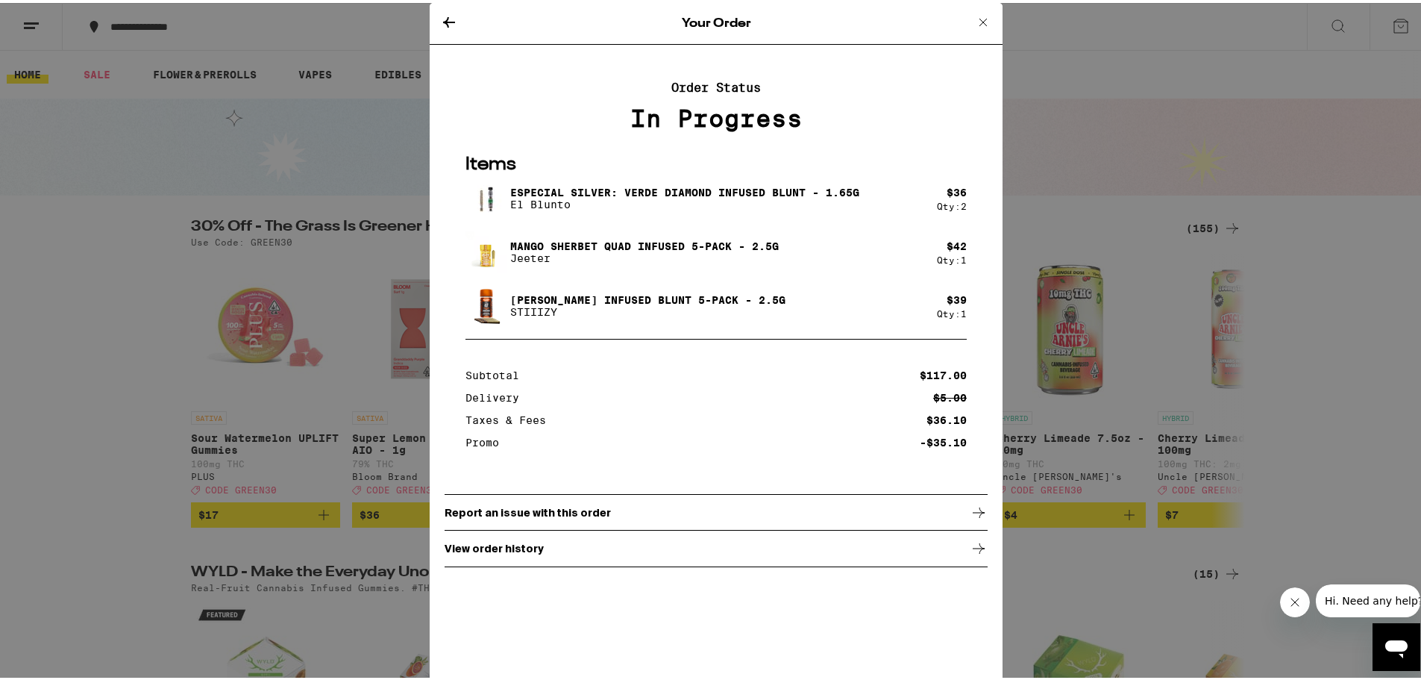
click at [139, 272] on div "Your Order Order Status In Progress Items Especial Silver: Verde Diamond Infuse…" at bounding box center [716, 340] width 1432 height 680
click at [978, 17] on icon at bounding box center [983, 19] width 18 height 18
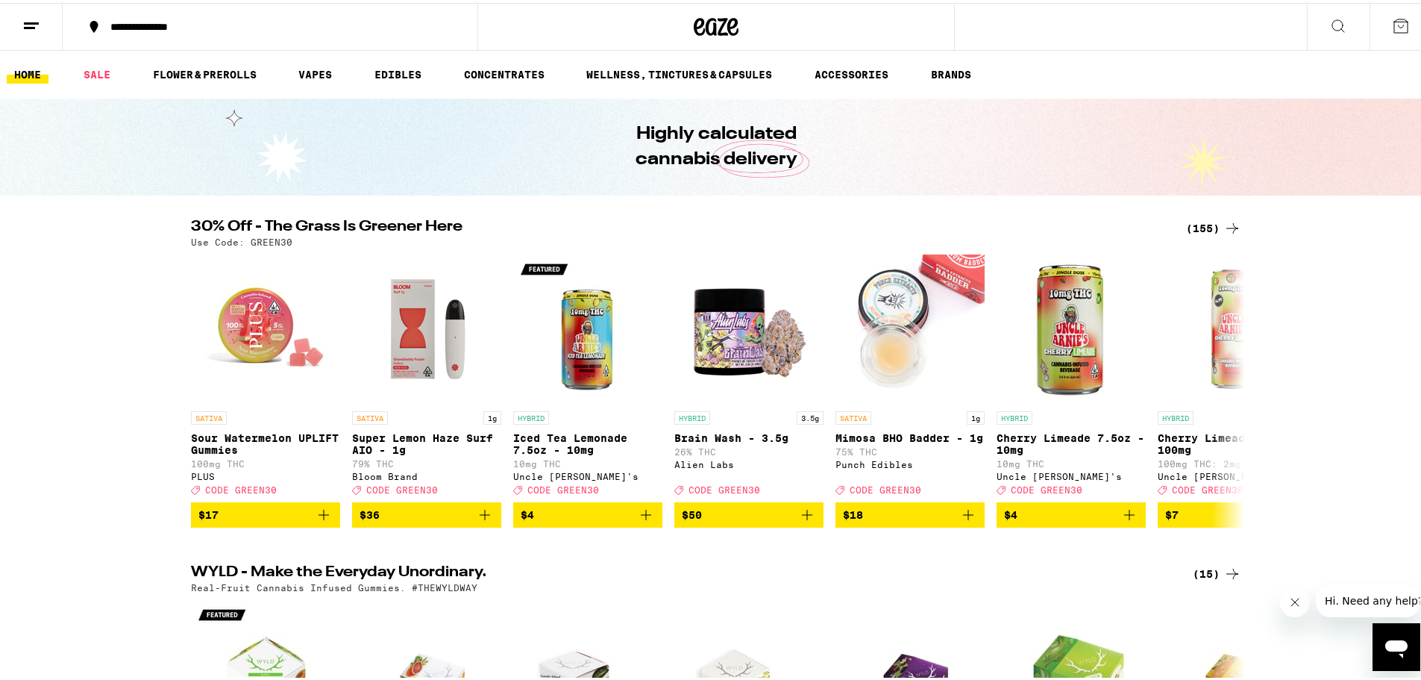
click at [31, 34] on button at bounding box center [31, 24] width 63 height 47
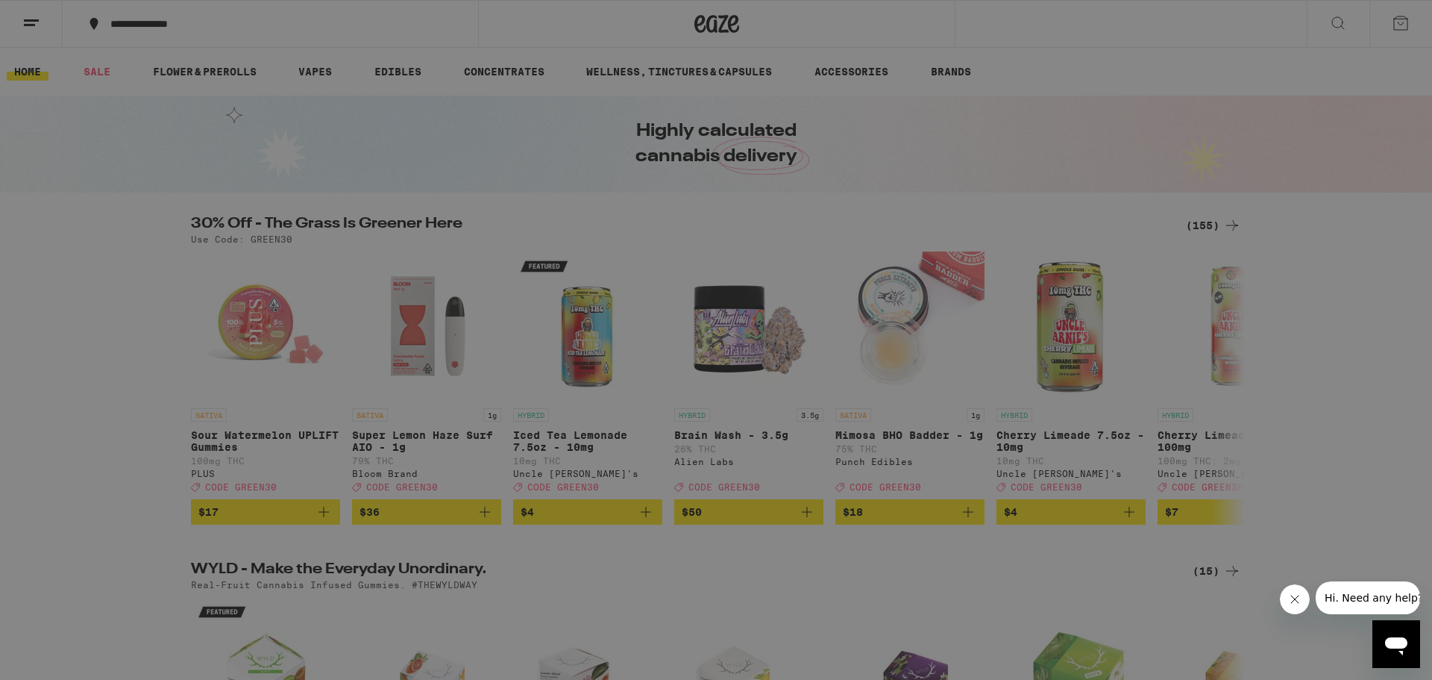
click at [145, 399] on link "Order History" at bounding box center [207, 401] width 262 height 18
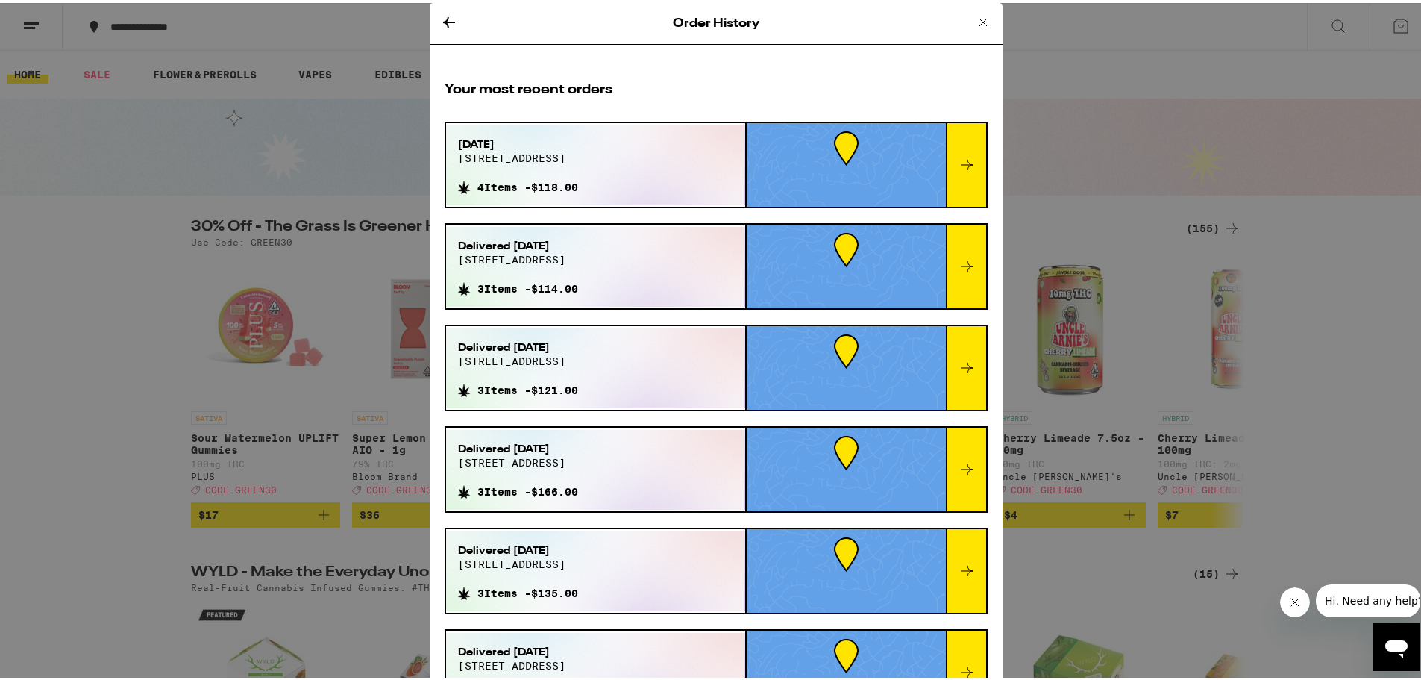
click at [958, 156] on icon at bounding box center [967, 162] width 18 height 18
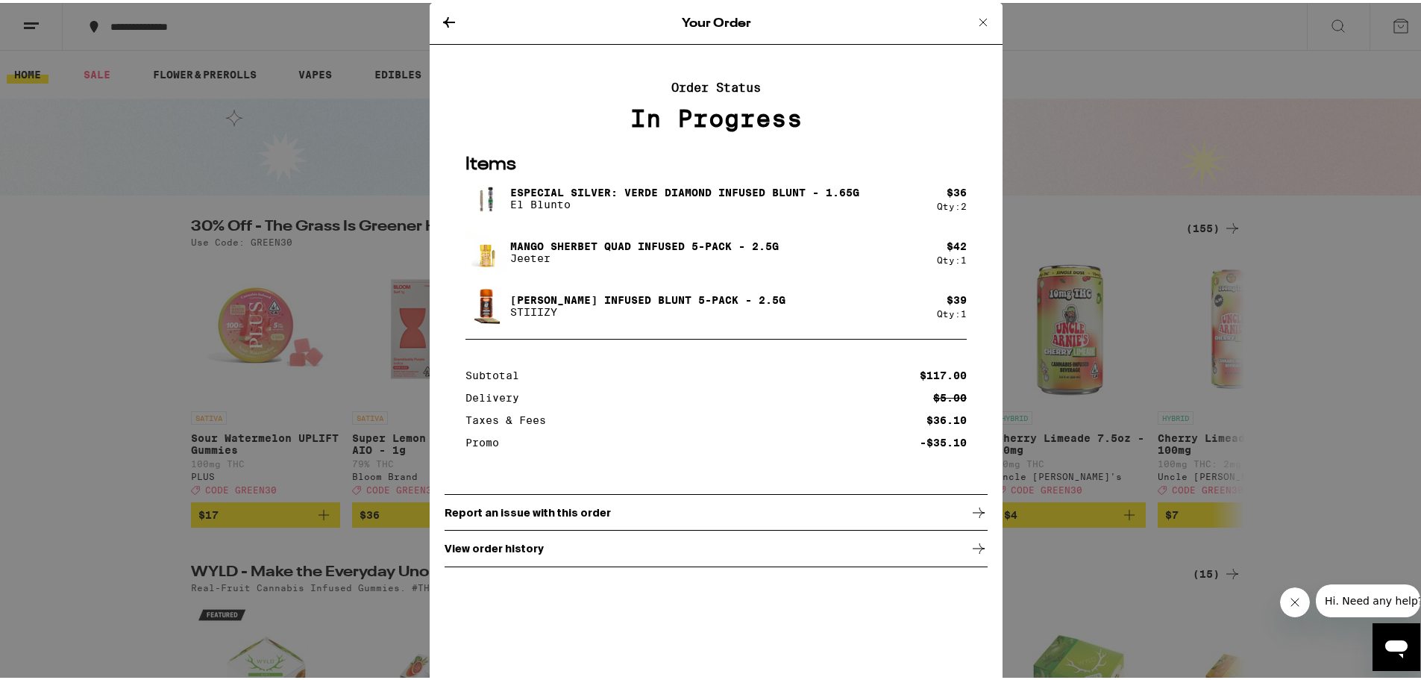
click at [707, 104] on div "In Progress" at bounding box center [716, 115] width 543 height 27
click at [710, 84] on p "Order Status" at bounding box center [716, 85] width 543 height 14
click at [974, 18] on icon at bounding box center [983, 19] width 18 height 18
